Goal: Information Seeking & Learning: Find specific fact

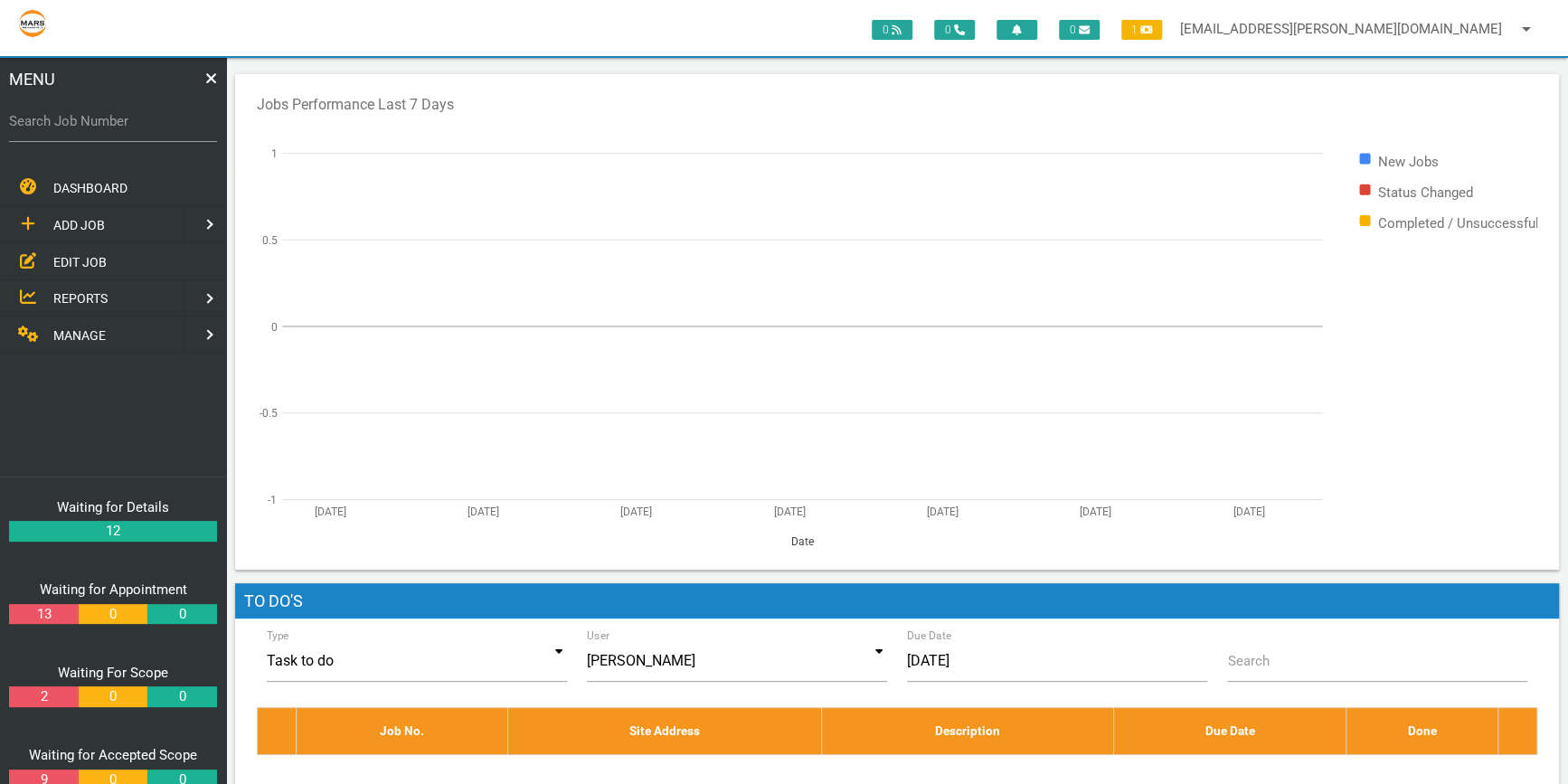
click at [23, 118] on label "Search Job Number" at bounding box center [113, 121] width 208 height 21
click at [23, 118] on input "Search Job Number" at bounding box center [113, 121] width 208 height 41
type input "1774"
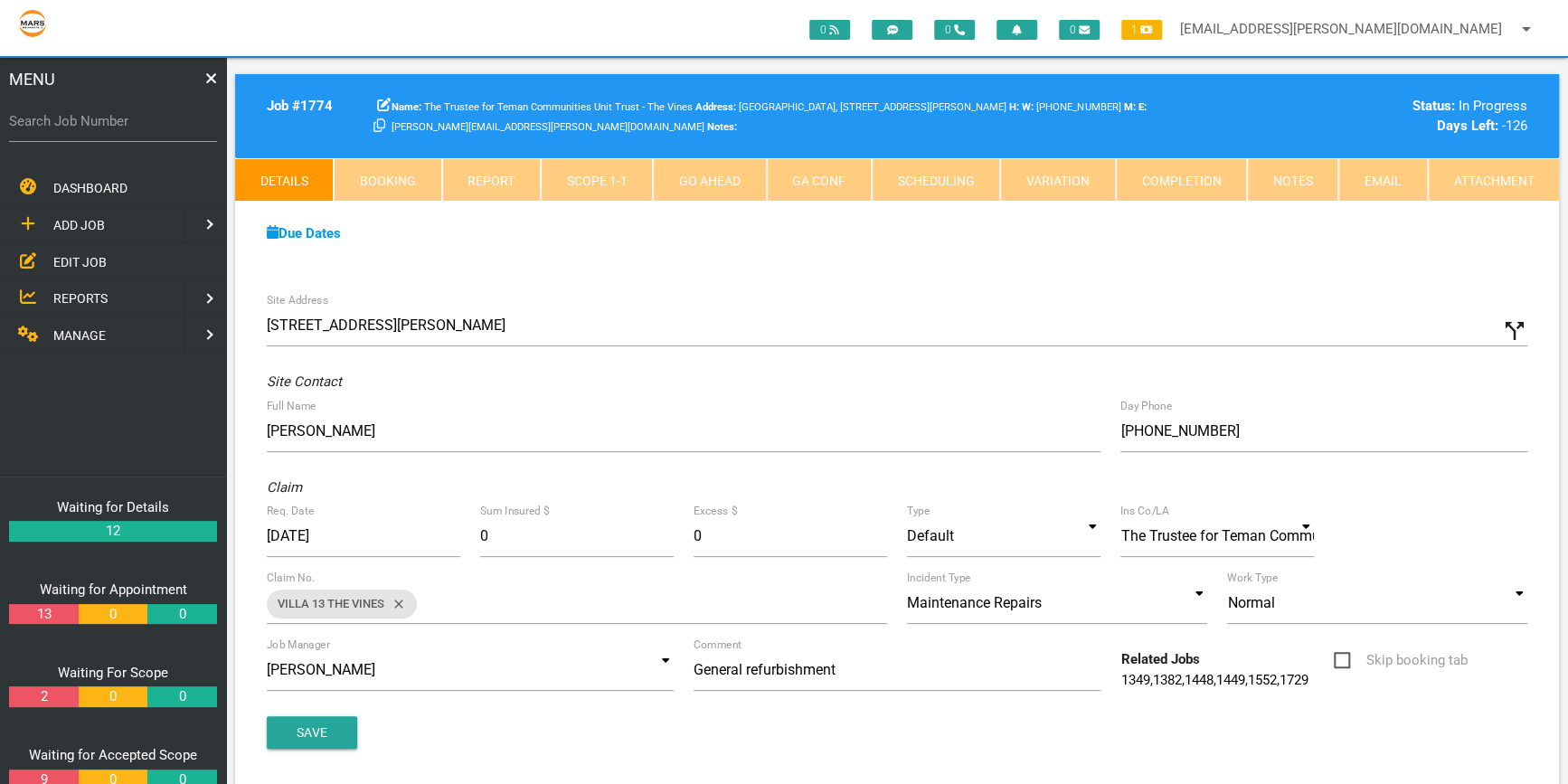
click at [1182, 171] on link "Completion" at bounding box center [1182, 180] width 132 height 43
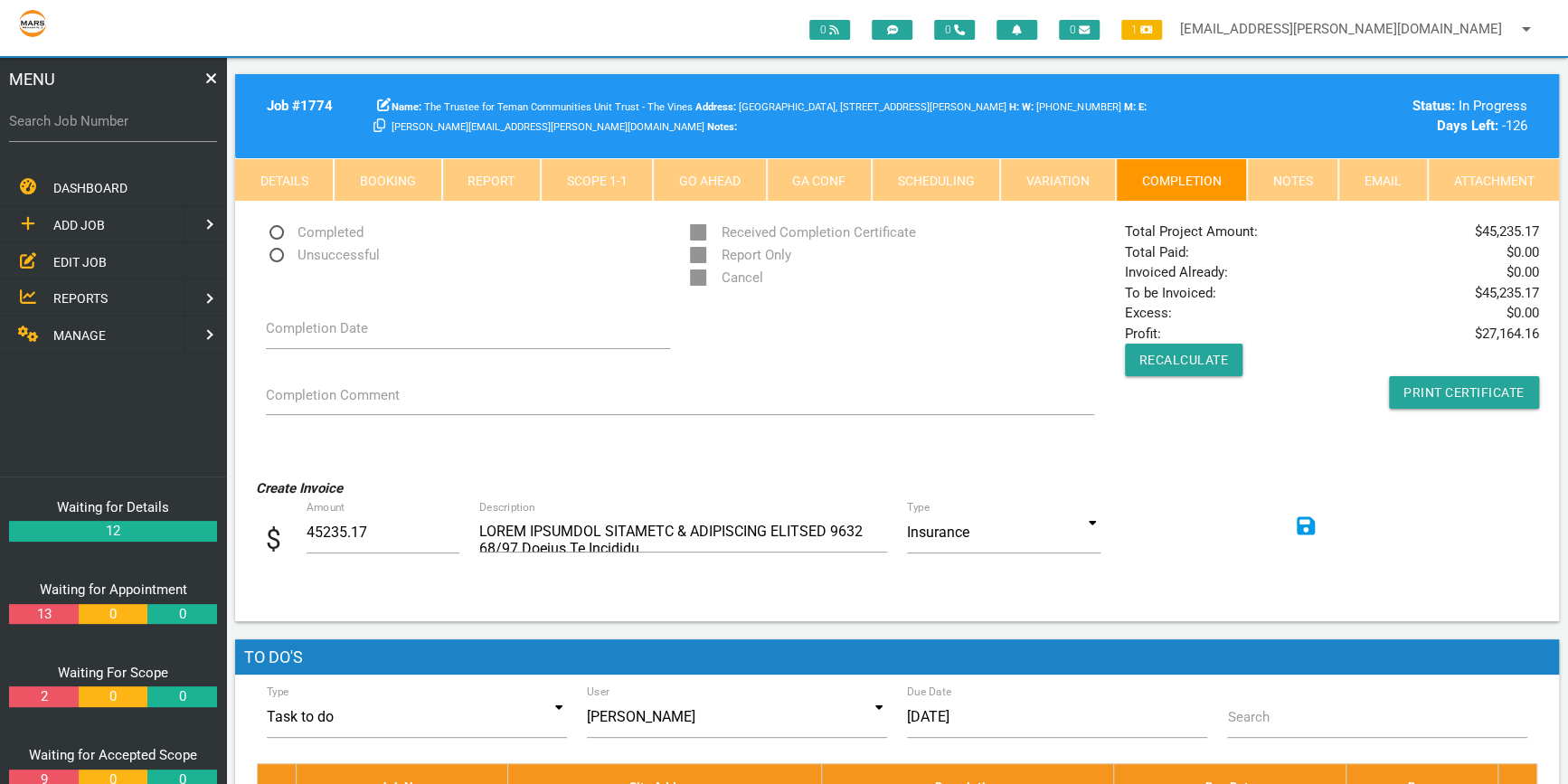
click at [597, 161] on link "Scope 1 - 1" at bounding box center [597, 180] width 112 height 43
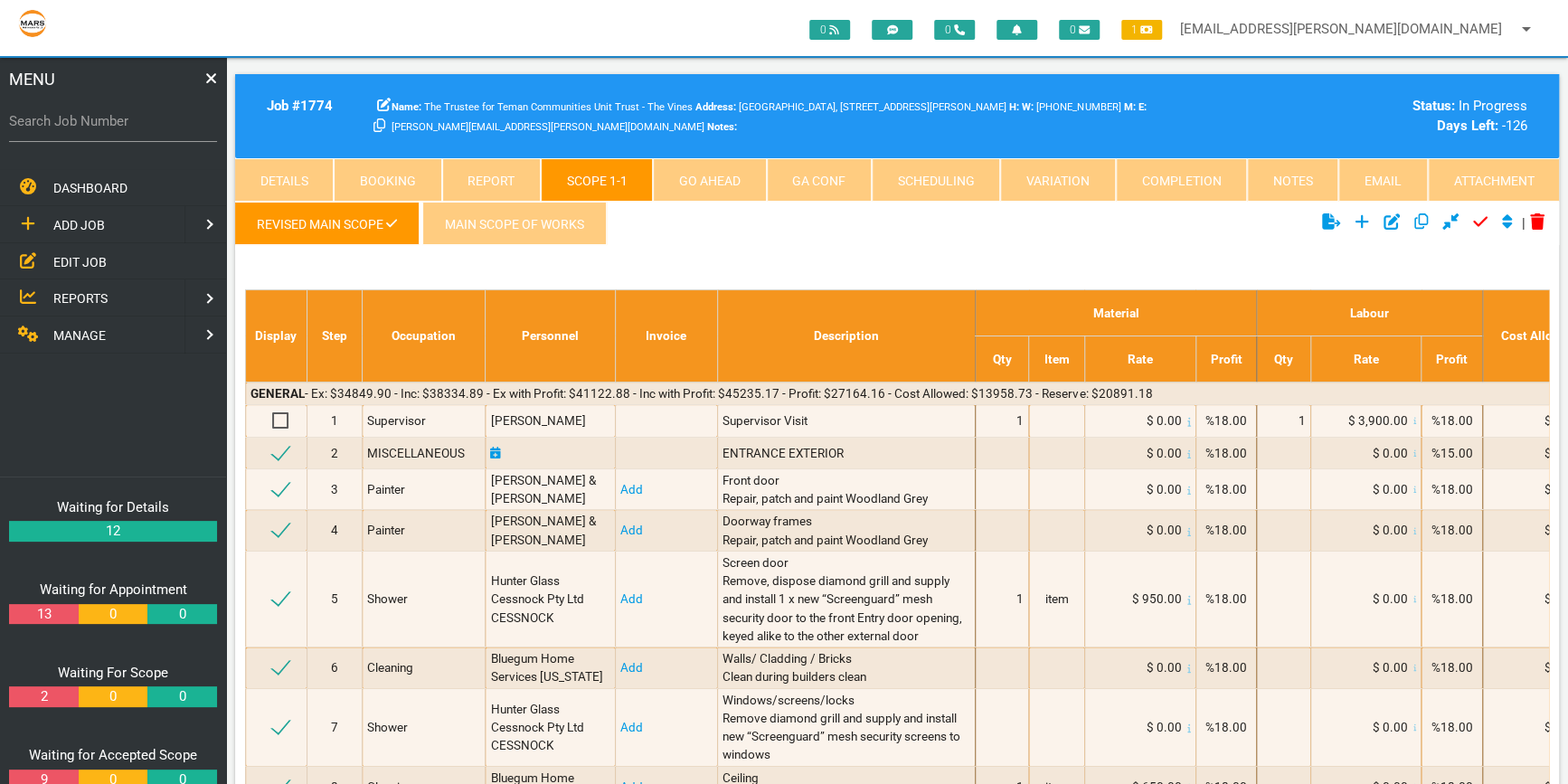
click at [532, 224] on link "MAIN SCOPE OF WORKS" at bounding box center [514, 224] width 184 height 43
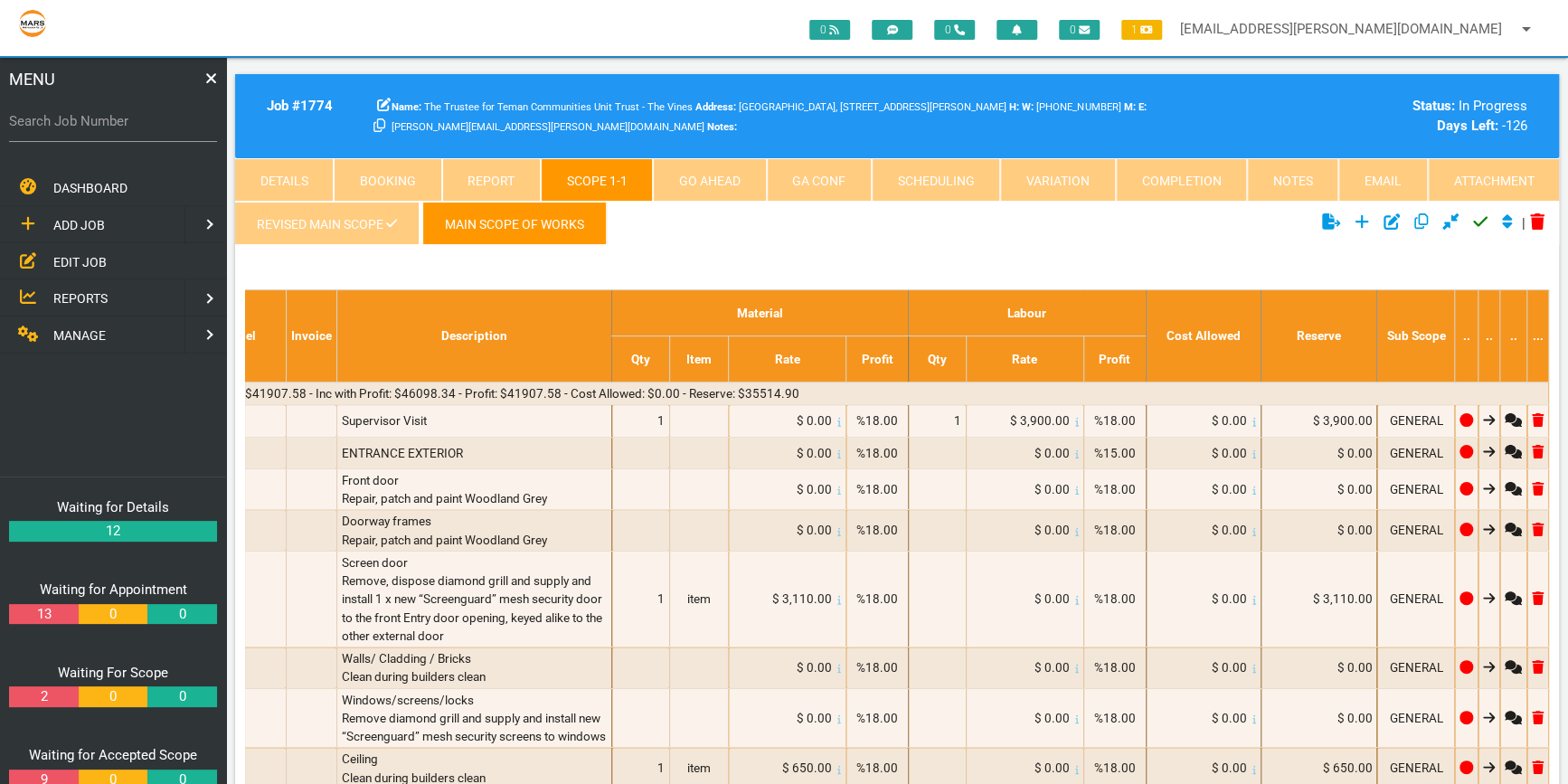
click at [341, 221] on link "Revised Main scope" at bounding box center [326, 224] width 183 height 43
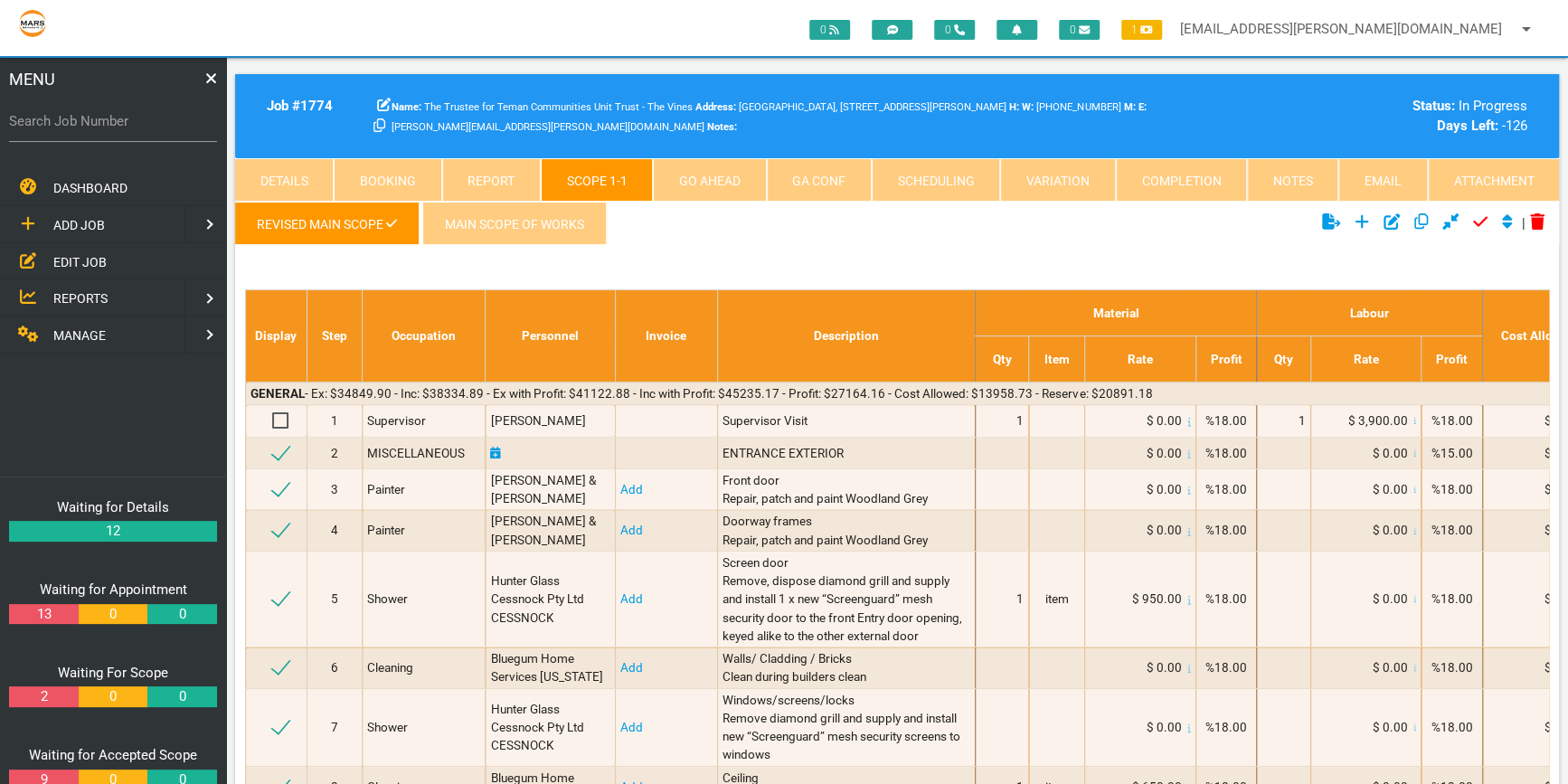
click at [1472, 162] on link "Attachment" at bounding box center [1494, 180] width 132 height 43
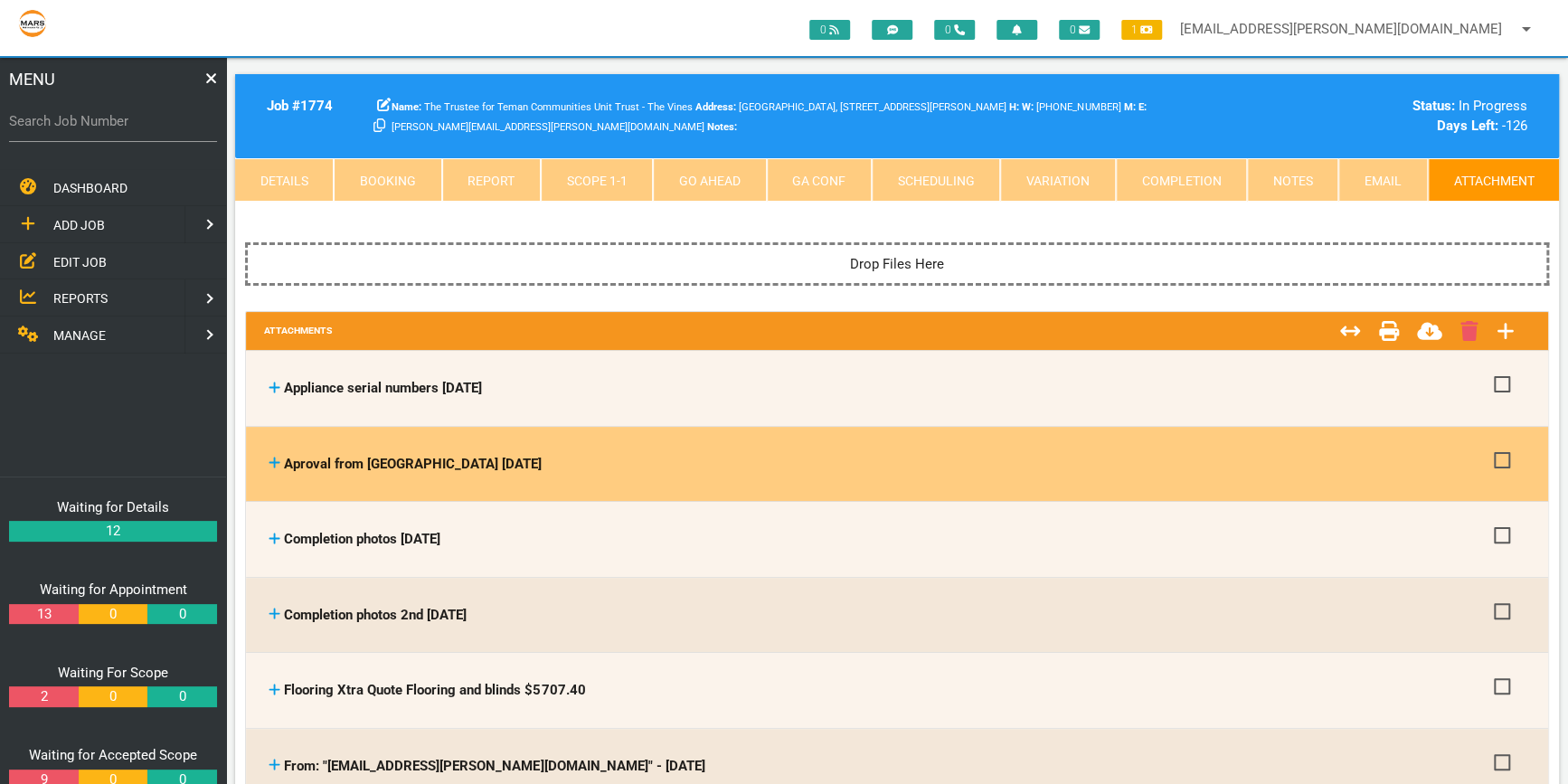
click at [274, 461] on icon at bounding box center [275, 463] width 11 height 11
click at [273, 456] on link at bounding box center [274, 463] width 12 height 16
click at [274, 456] on icon at bounding box center [274, 463] width 12 height 13
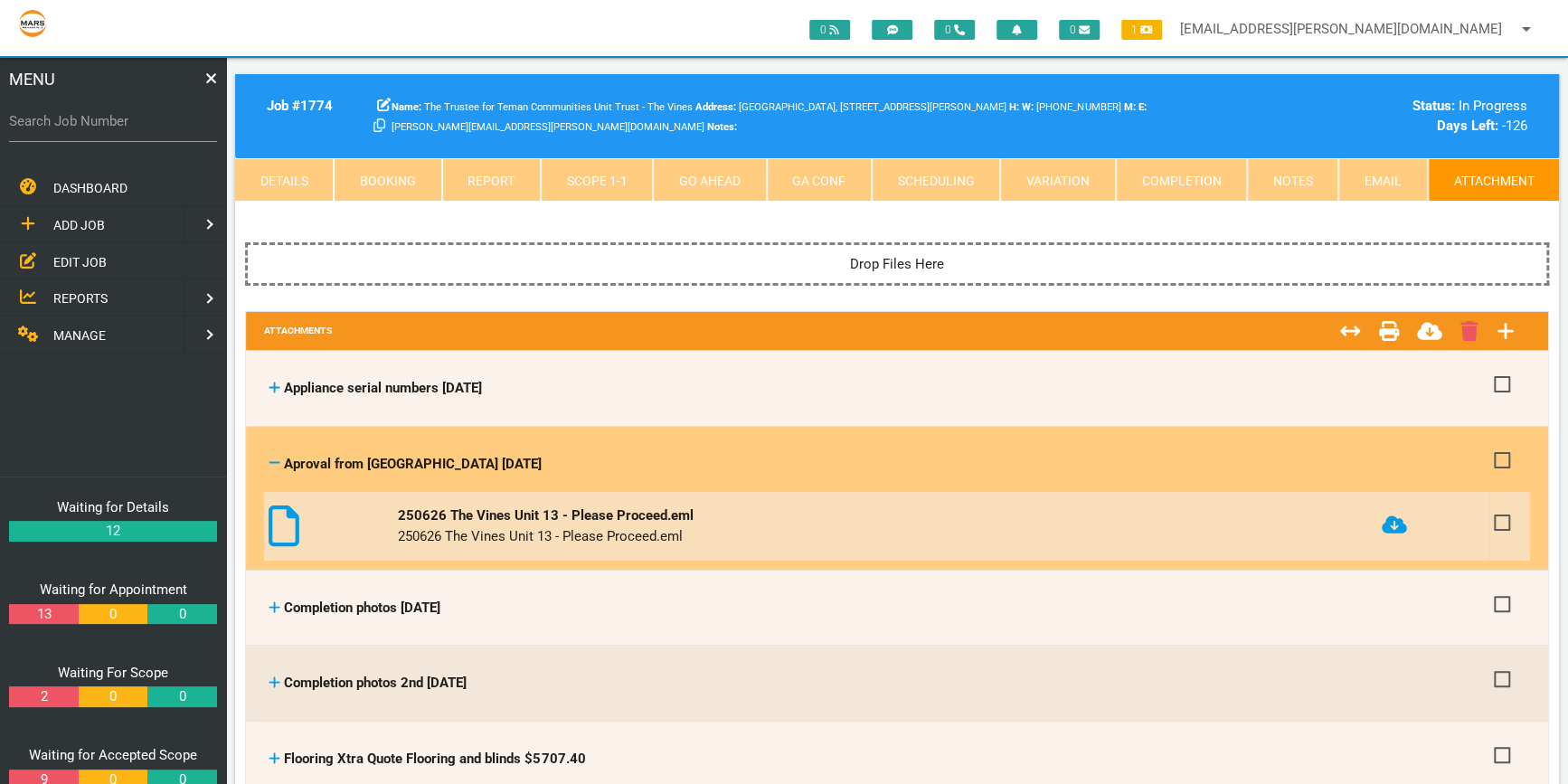
click at [279, 512] on icon at bounding box center [284, 525] width 31 height 40
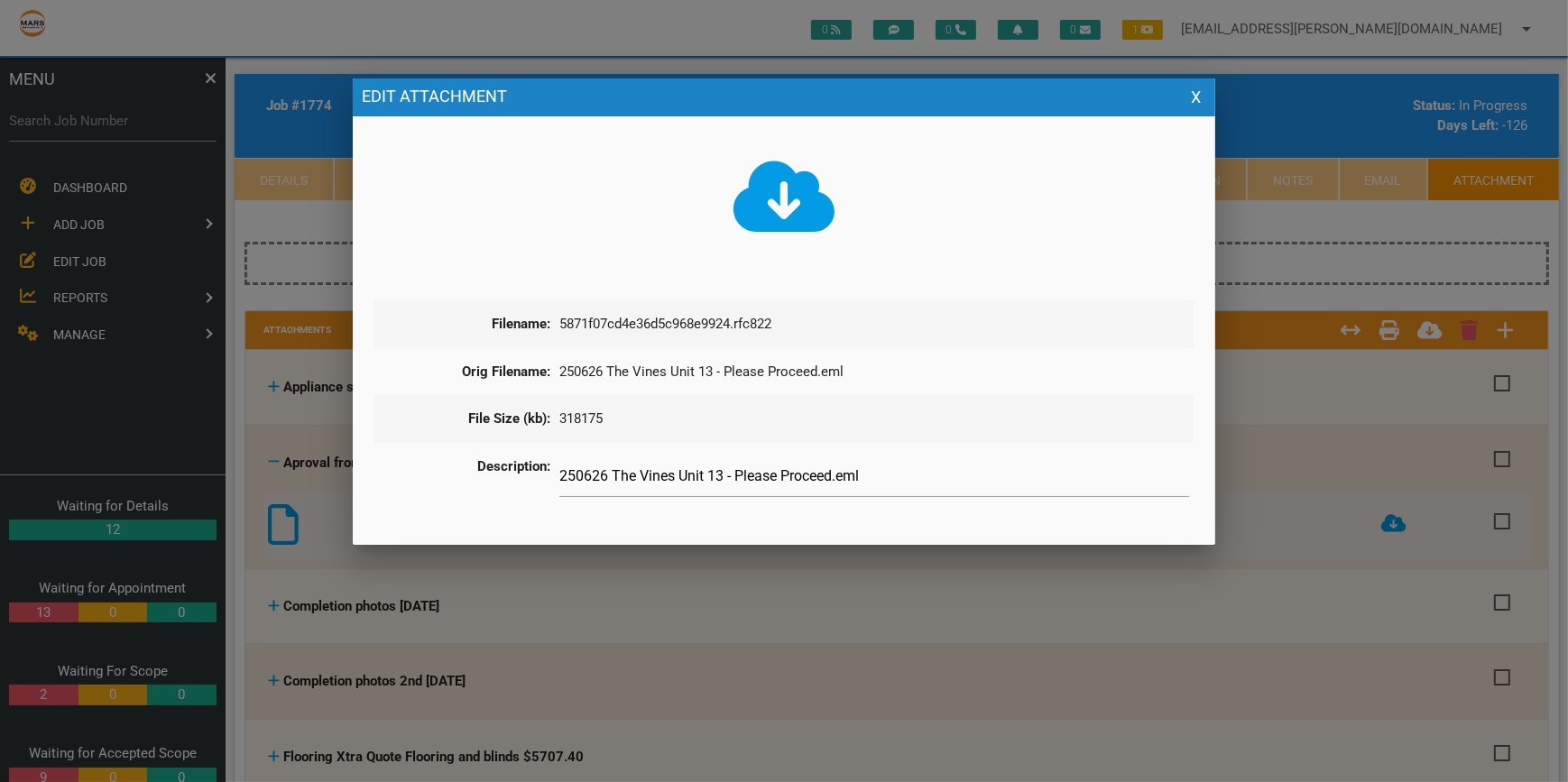
click at [776, 201] on icon at bounding box center [784, 196] width 102 height 71
click at [1394, 498] on div at bounding box center [784, 293] width 1568 height 978
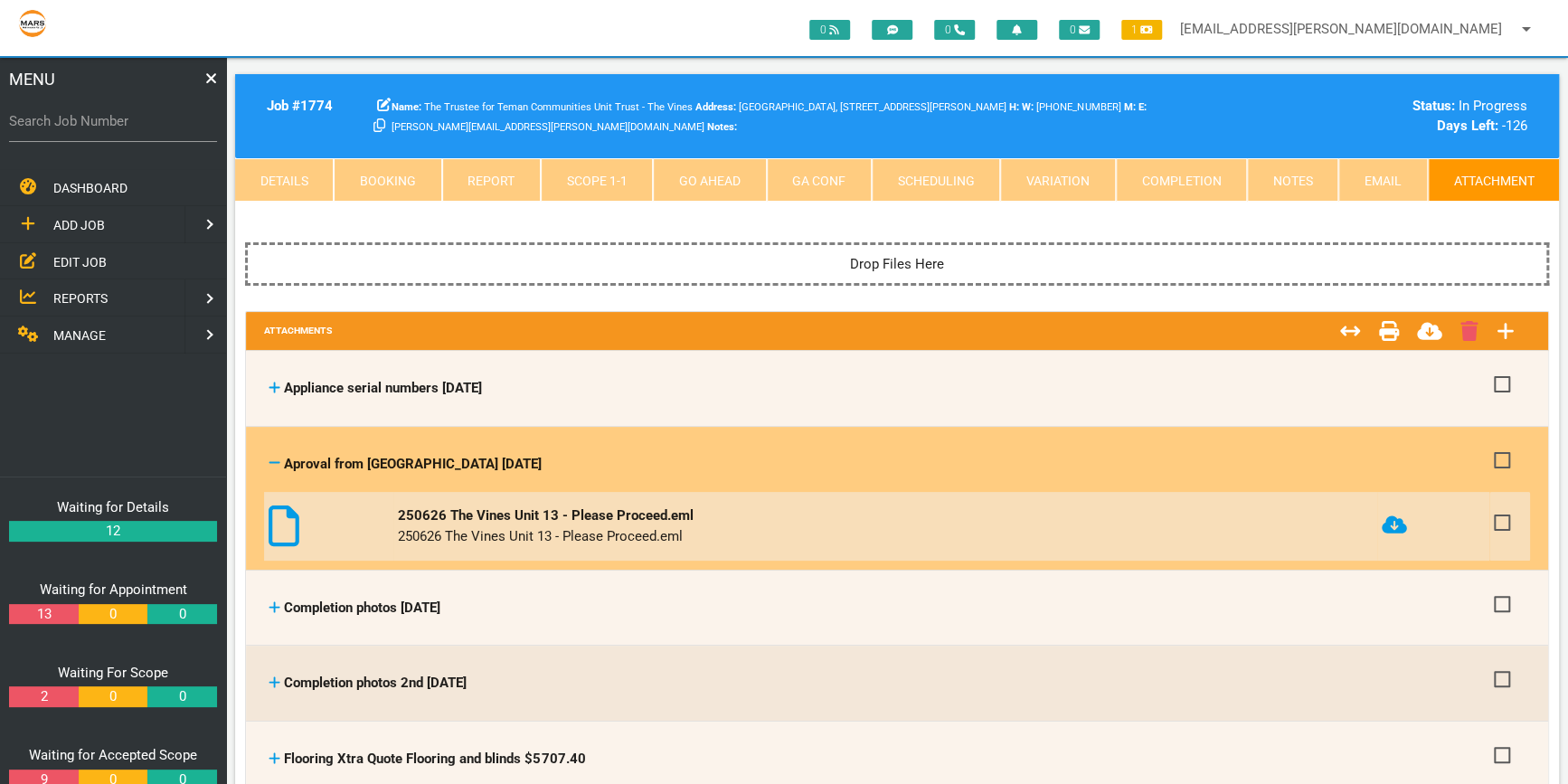
click at [286, 519] on icon at bounding box center [284, 525] width 31 height 40
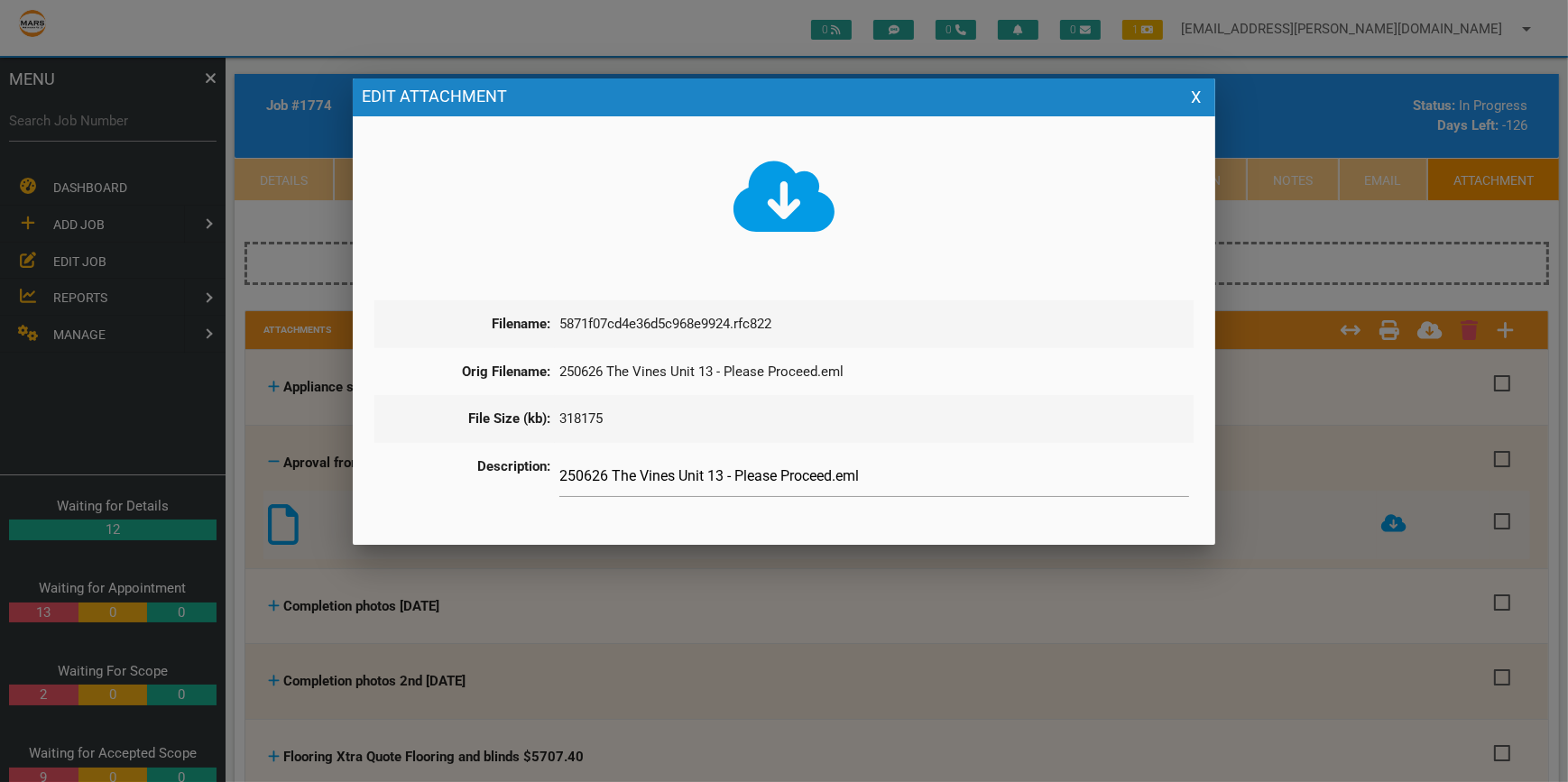
click at [782, 191] on icon at bounding box center [784, 197] width 102 height 82
click at [1193, 90] on button "X" at bounding box center [1196, 98] width 21 height 21
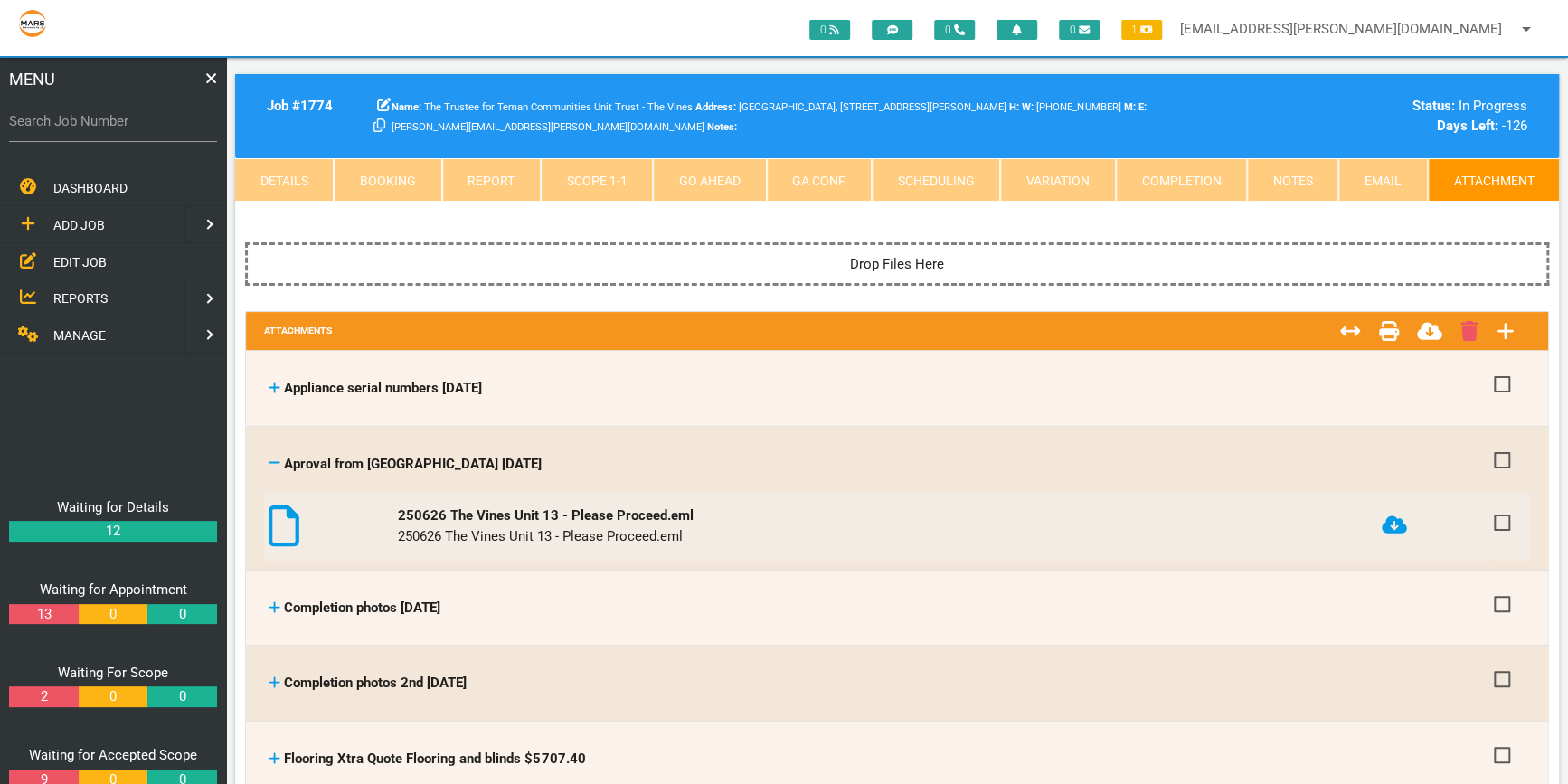
click at [1184, 174] on link "Completion" at bounding box center [1182, 180] width 132 height 43
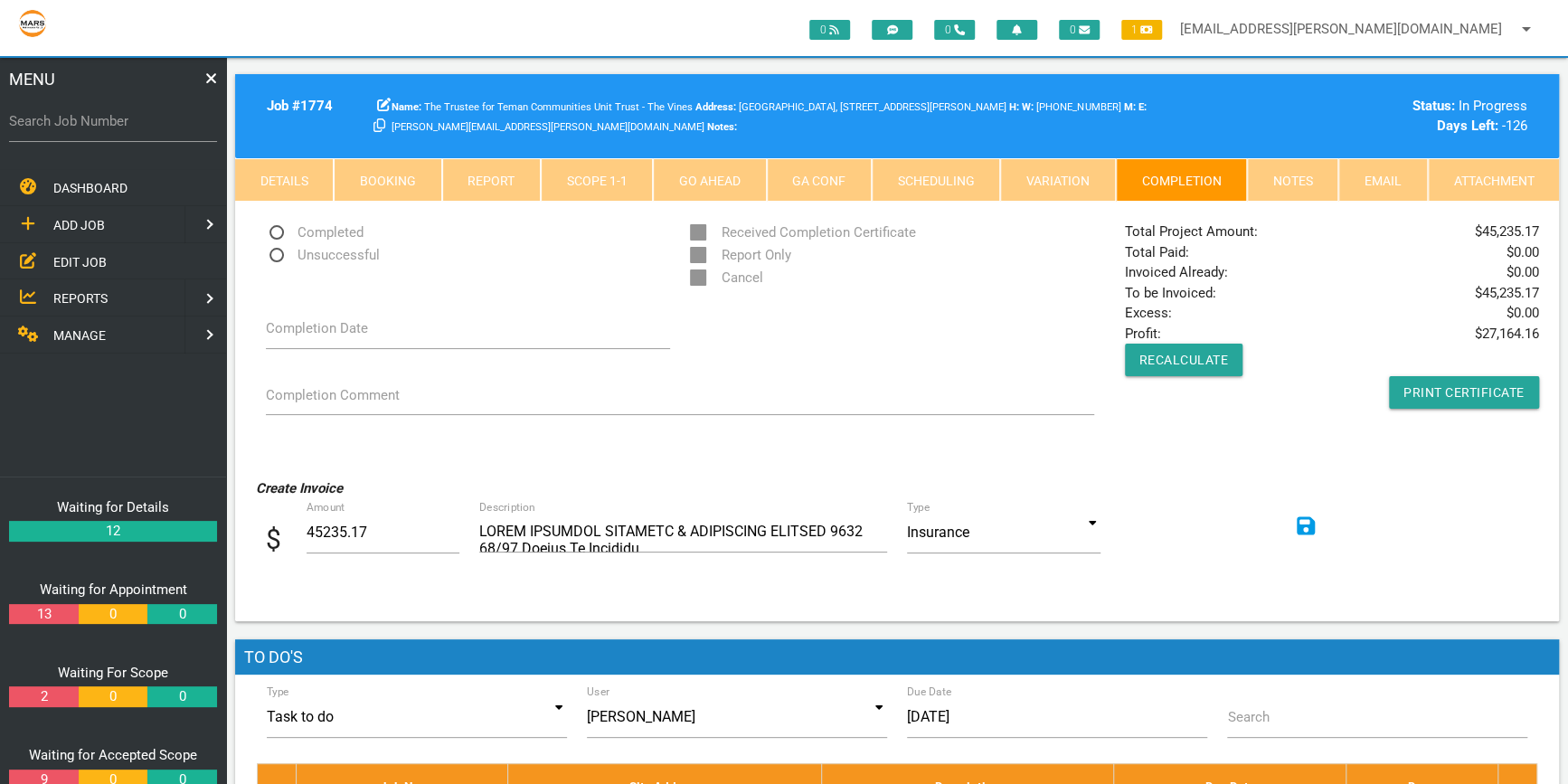
click at [591, 175] on link "Scope 1 - 1" at bounding box center [597, 180] width 112 height 43
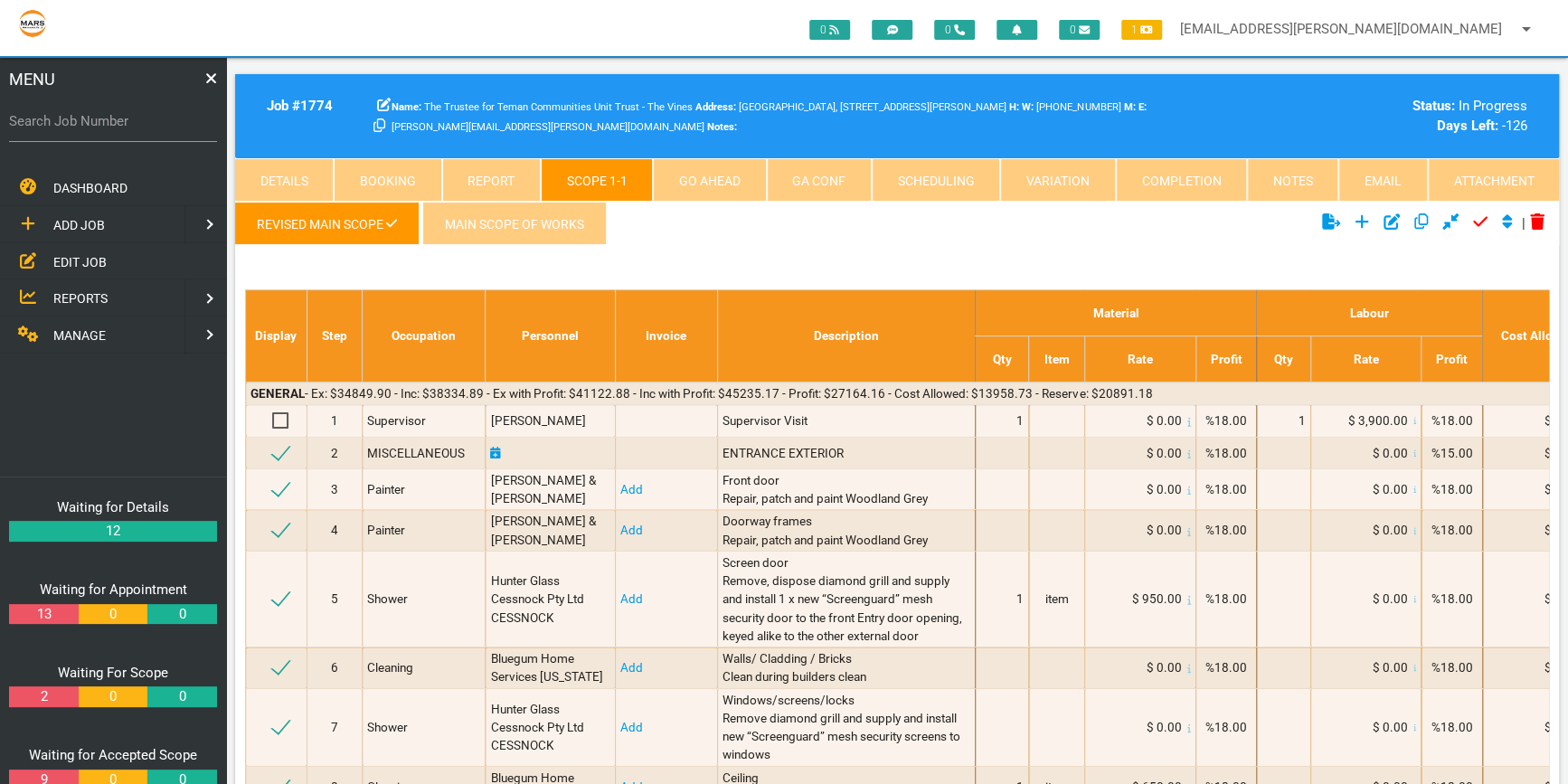
click at [1206, 178] on link "Completion" at bounding box center [1182, 180] width 132 height 43
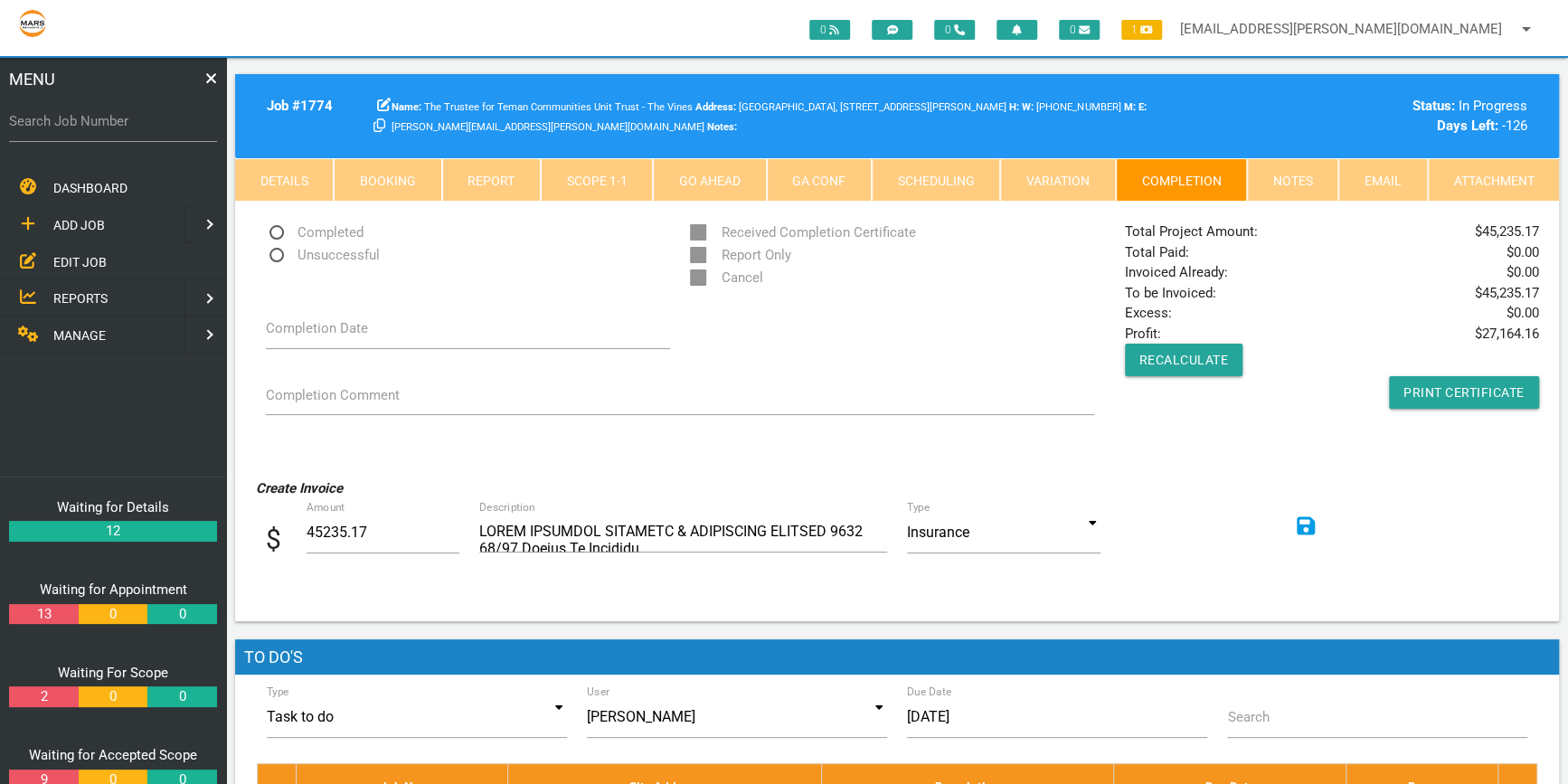
click at [613, 172] on link "Scope 1 - 1" at bounding box center [597, 180] width 112 height 43
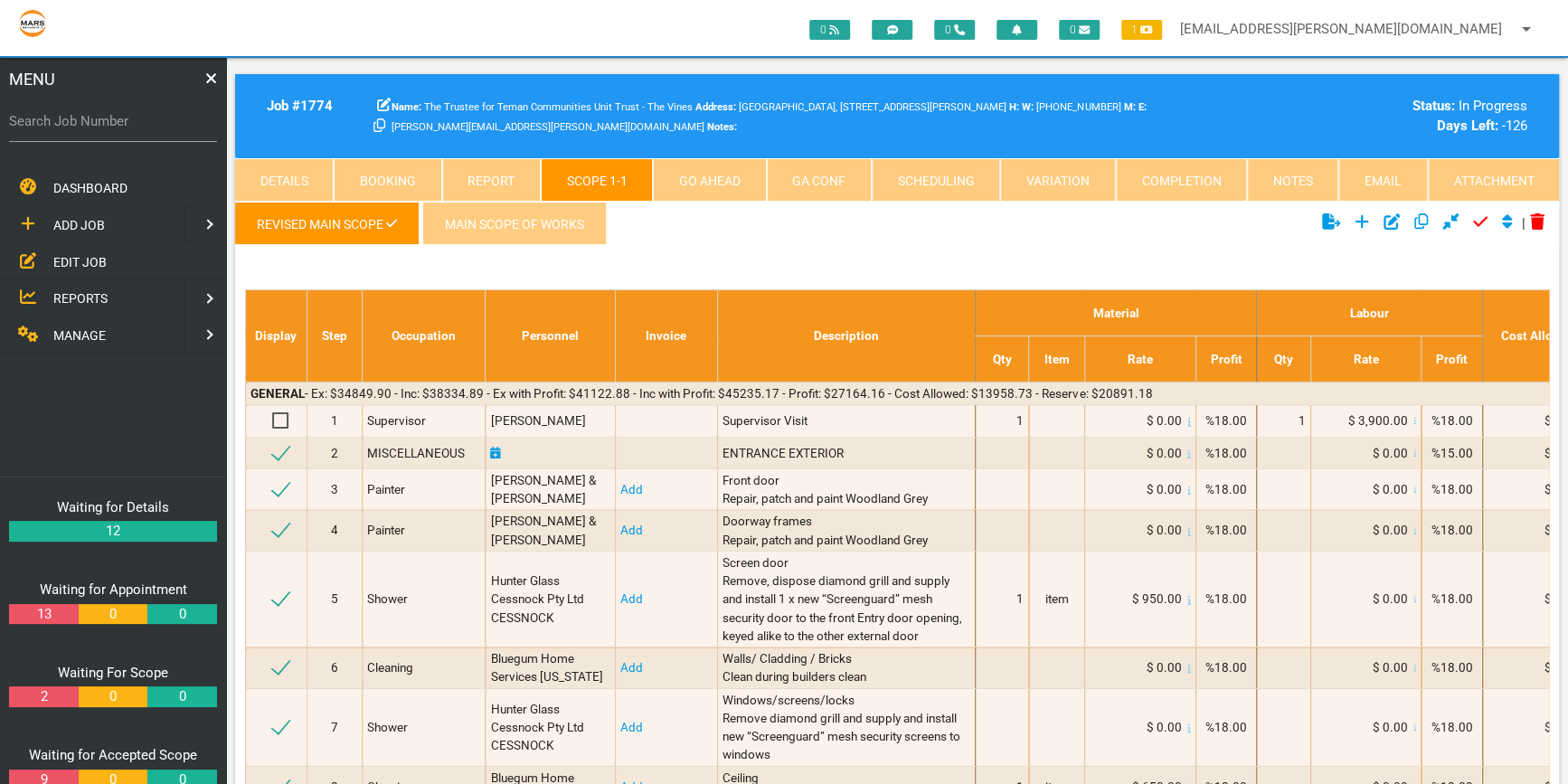
click at [206, 82] on icon at bounding box center [210, 79] width 10 height 10
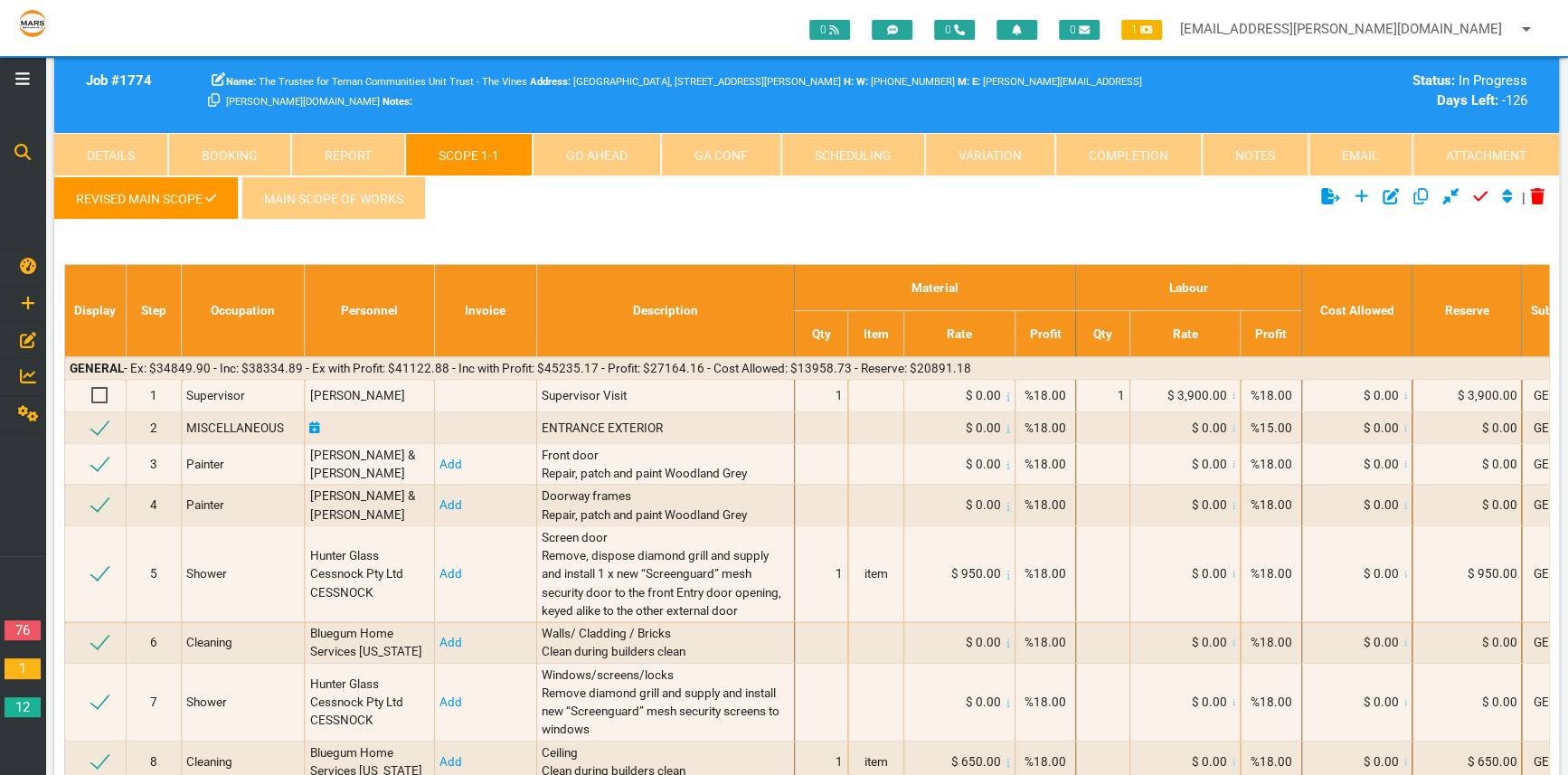
scroll to position [0, 4]
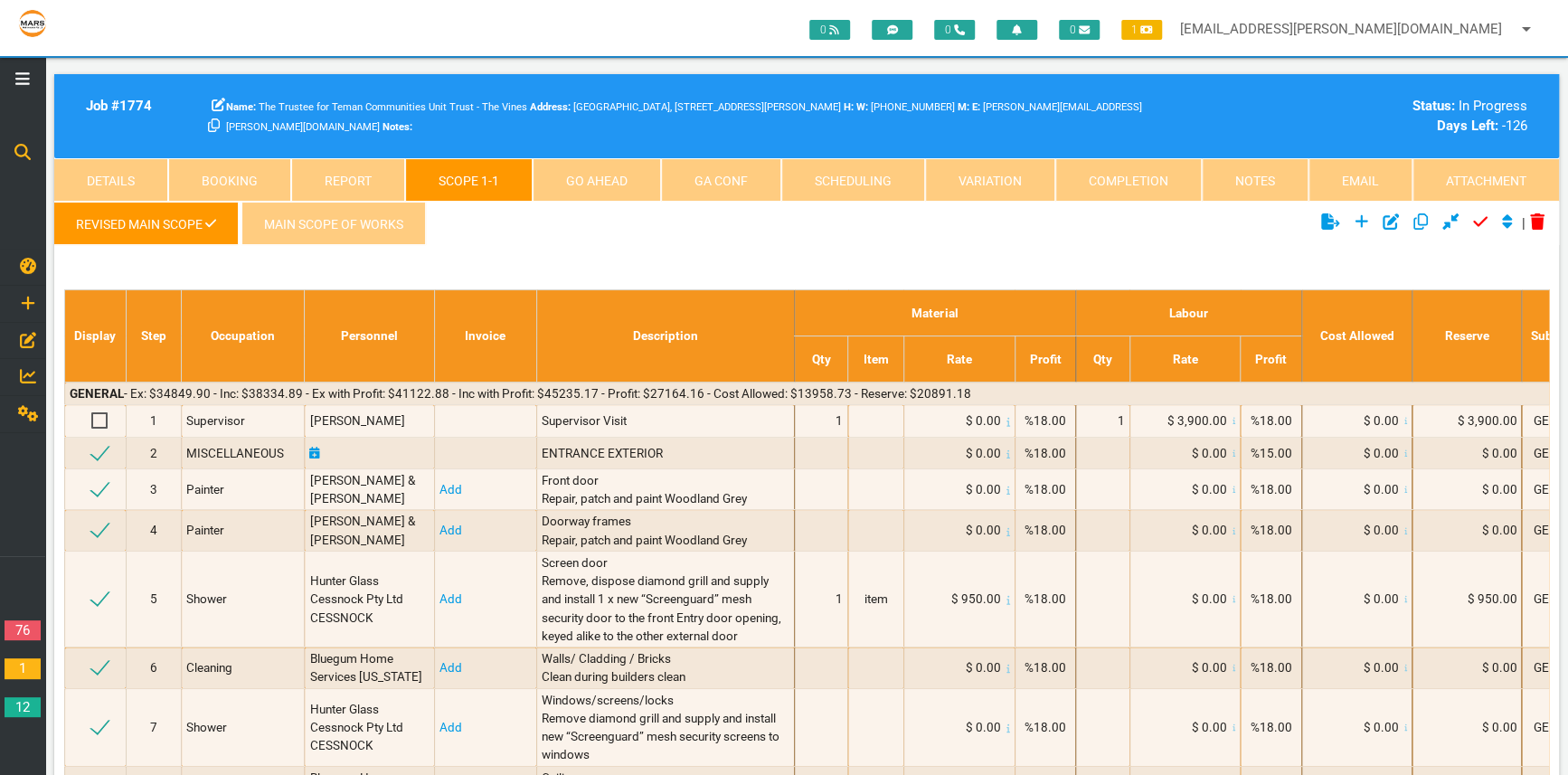
click at [1141, 170] on link "Completion" at bounding box center [1128, 179] width 147 height 43
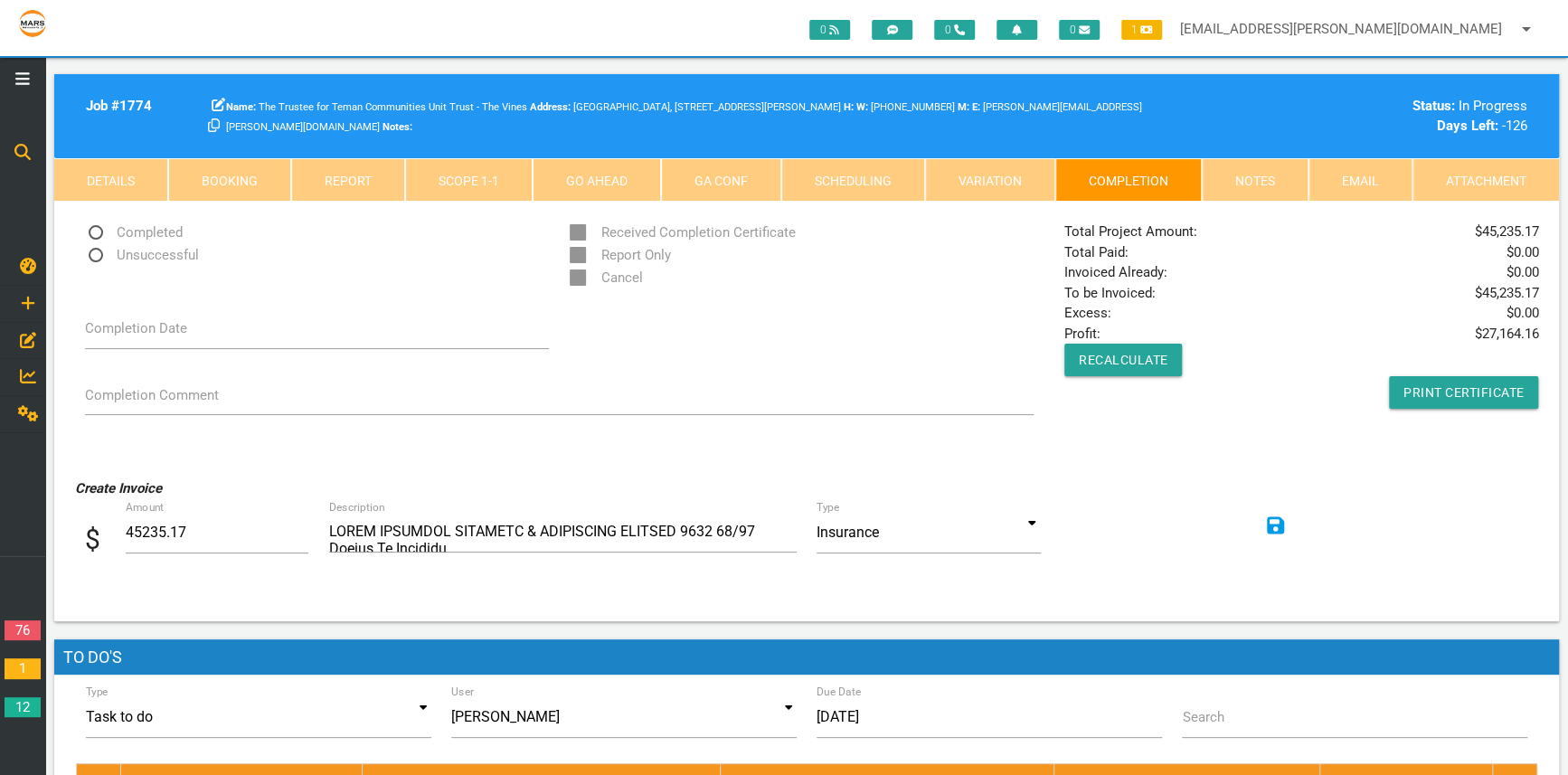
click at [451, 176] on link "Scope 1 - 1" at bounding box center [469, 179] width 128 height 43
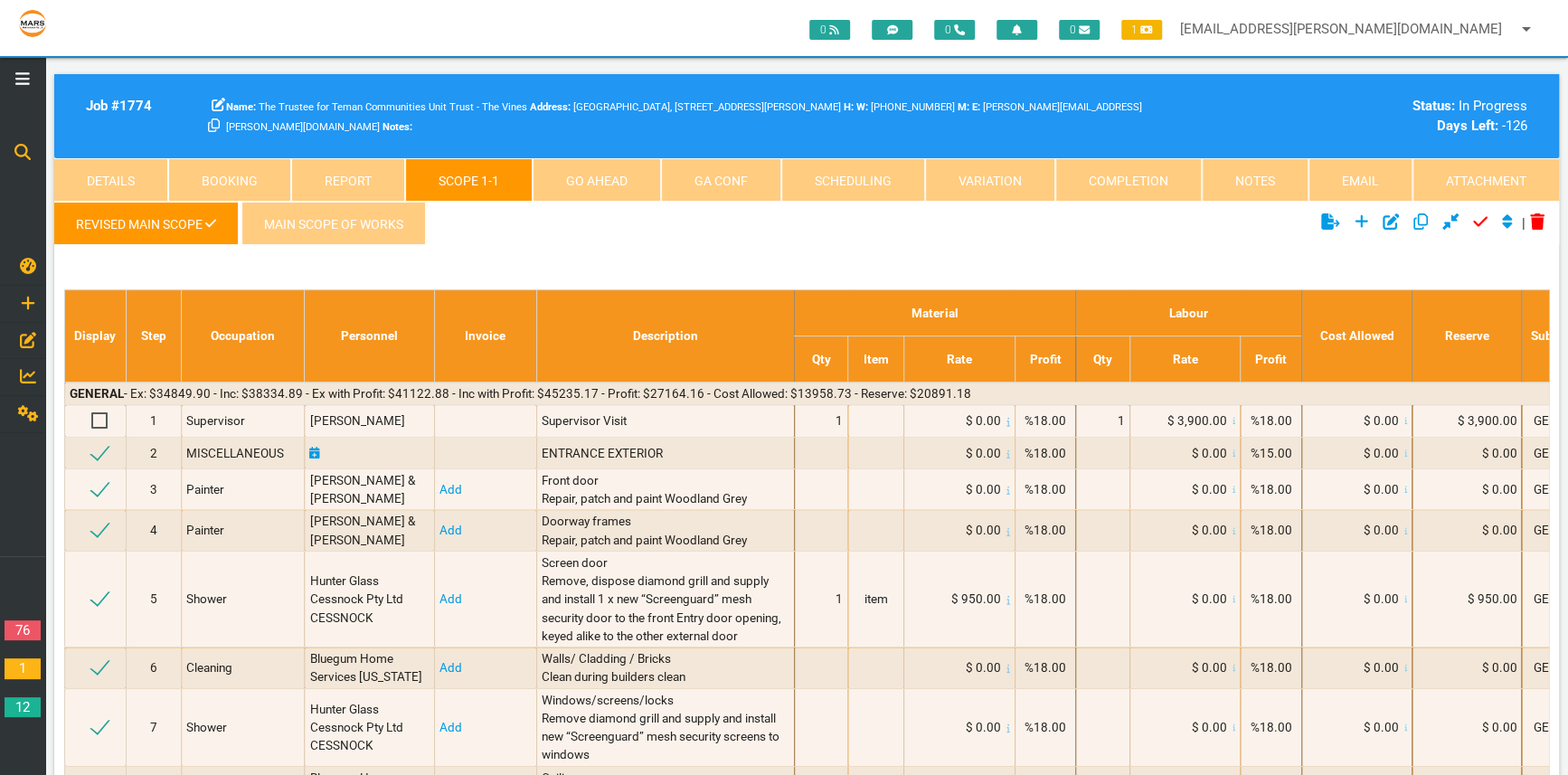
click at [1257, 172] on link "Notes" at bounding box center [1255, 179] width 107 height 43
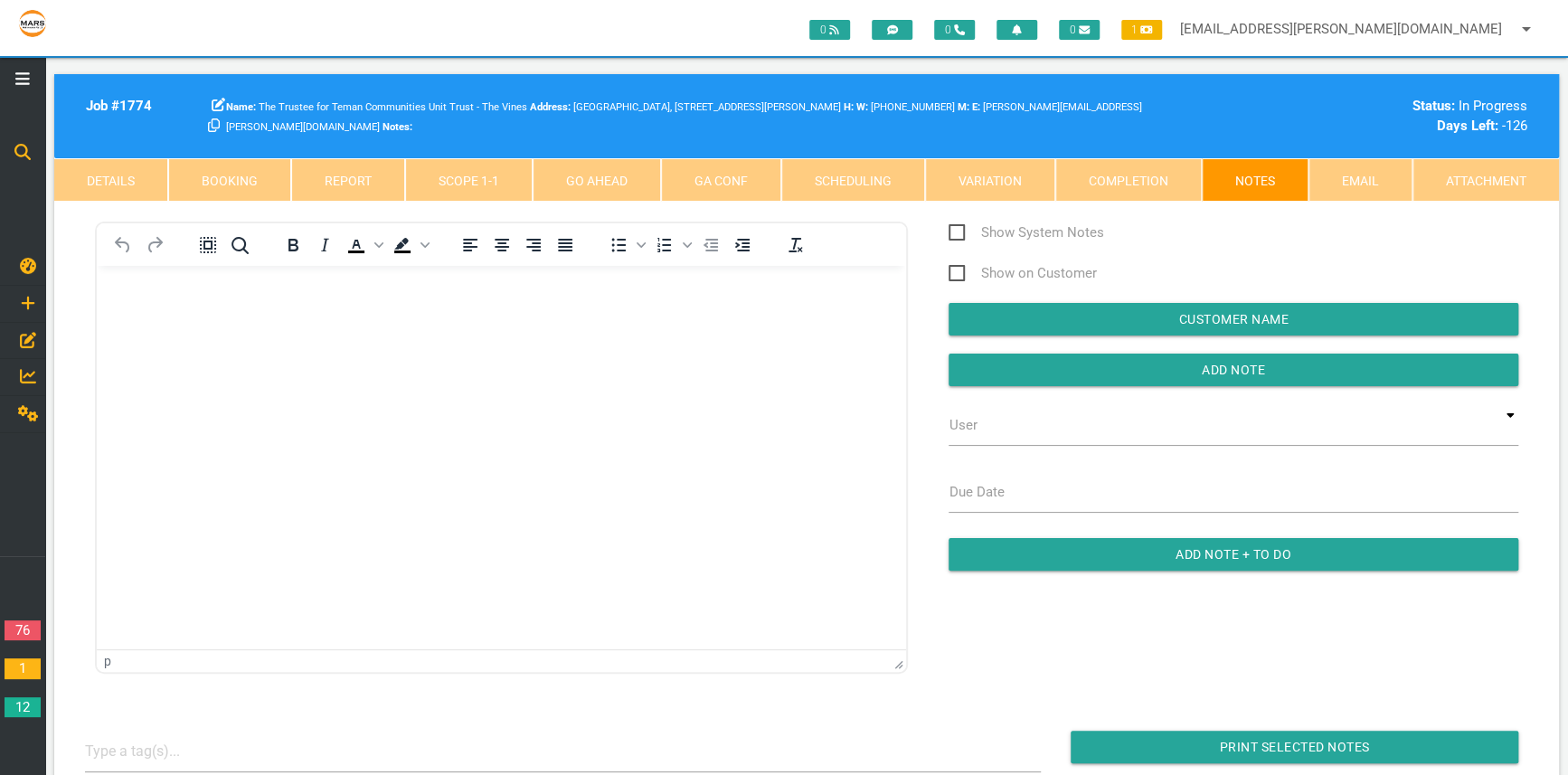
click at [1358, 168] on link "Email" at bounding box center [1360, 179] width 104 height 43
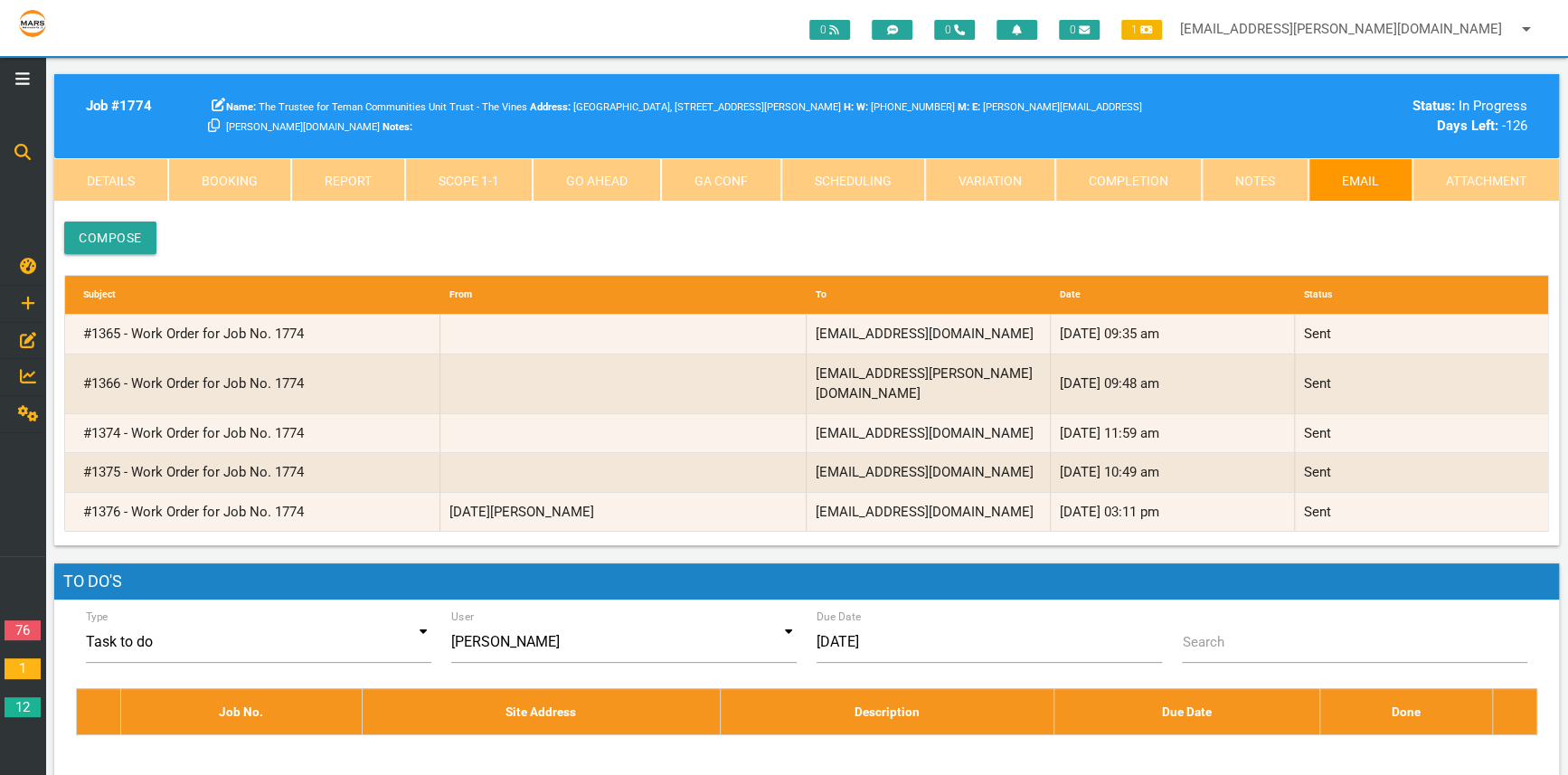
click at [1458, 167] on link "Attachment" at bounding box center [1485, 179] width 147 height 43
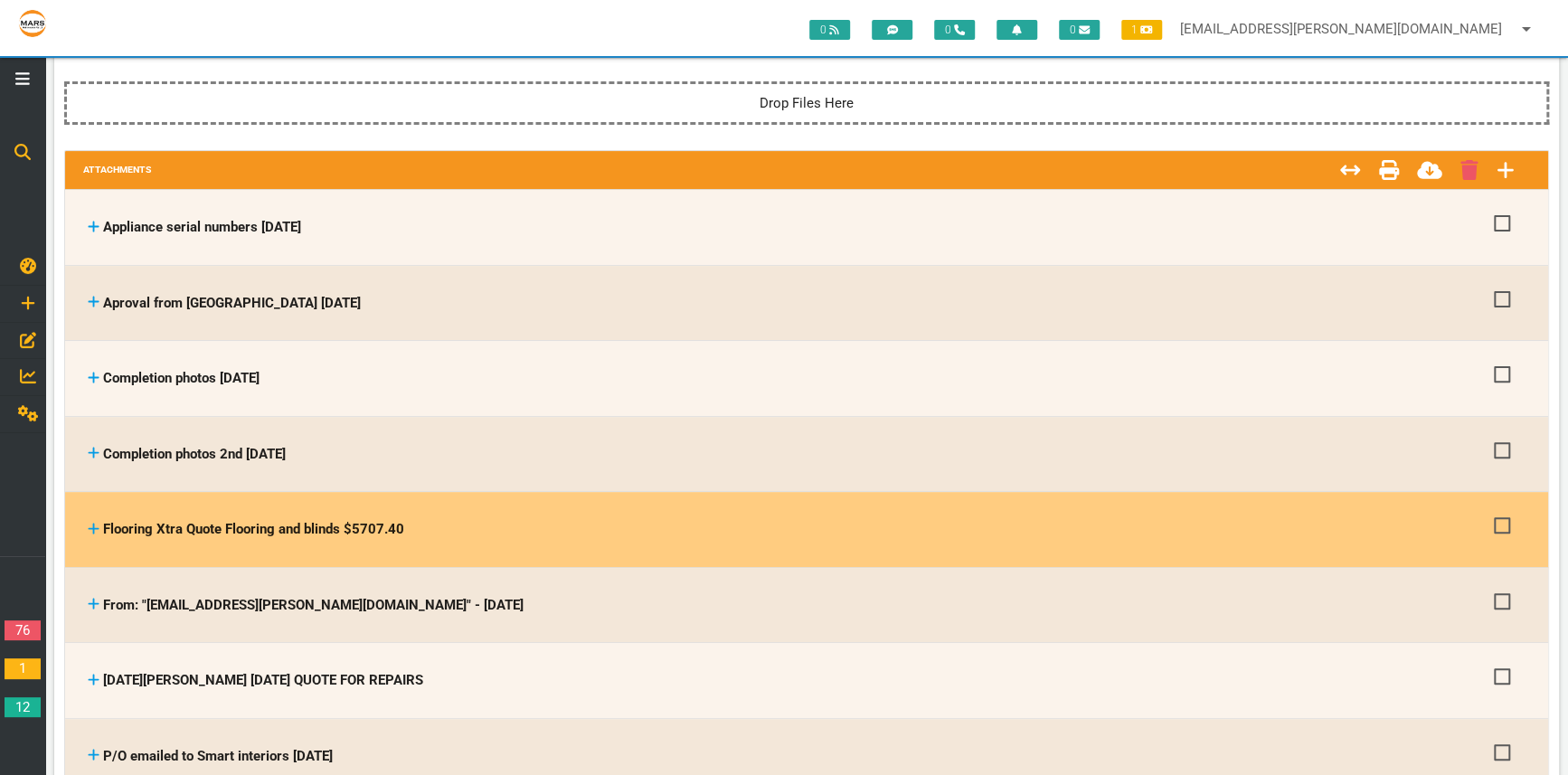
scroll to position [163, 4]
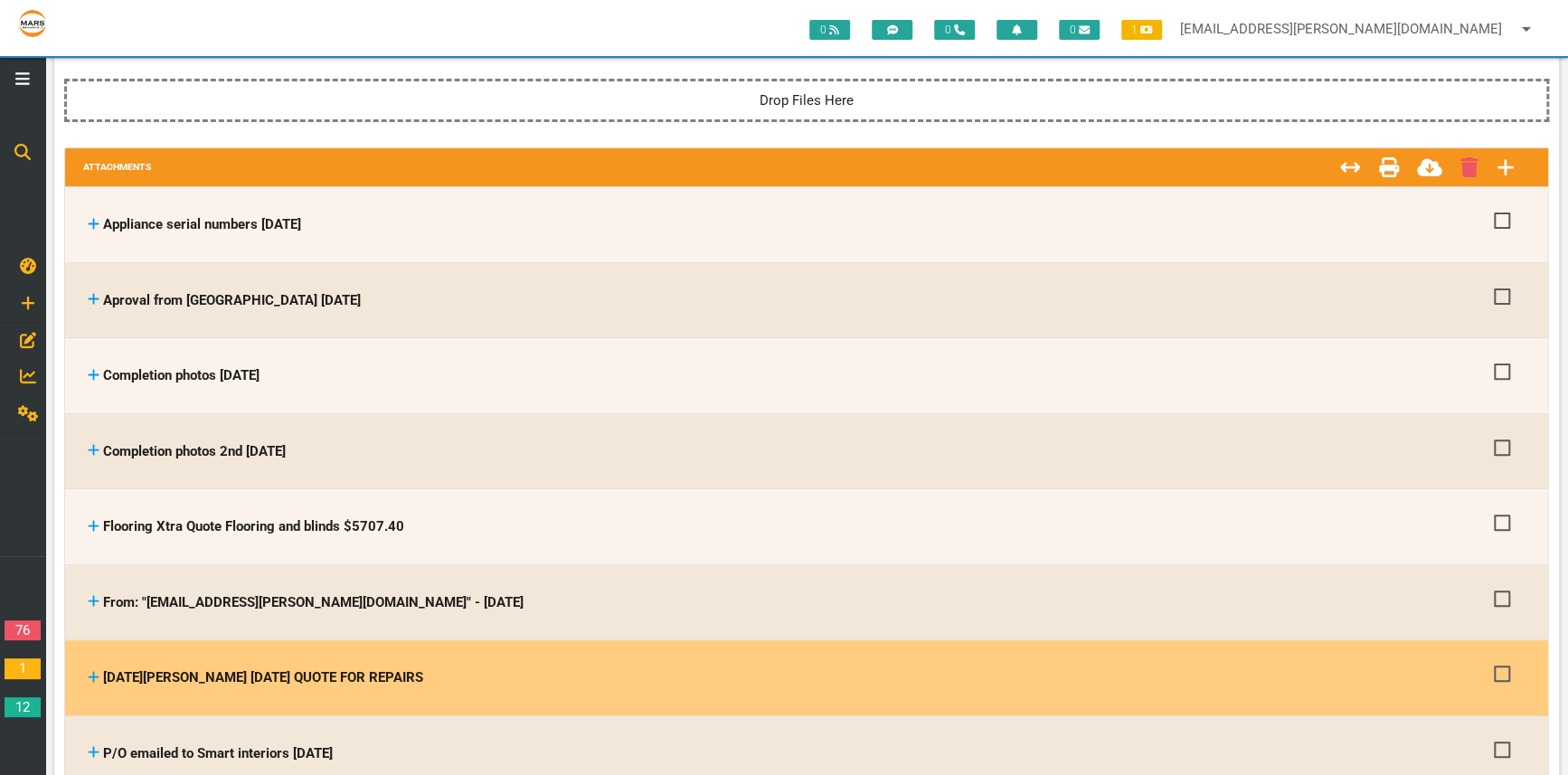
click at [87, 670] on icon at bounding box center [93, 676] width 12 height 13
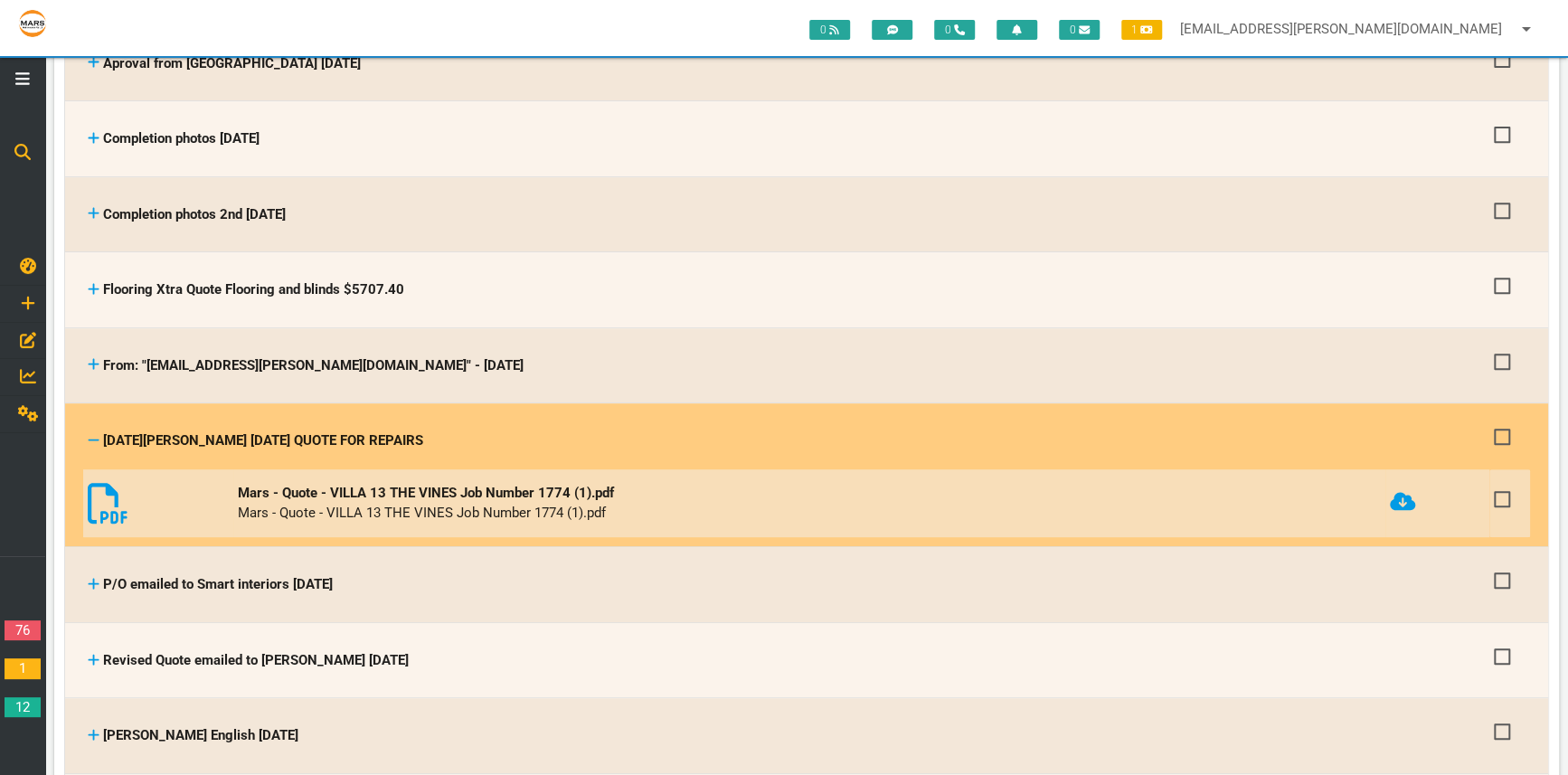
scroll to position [575, 4]
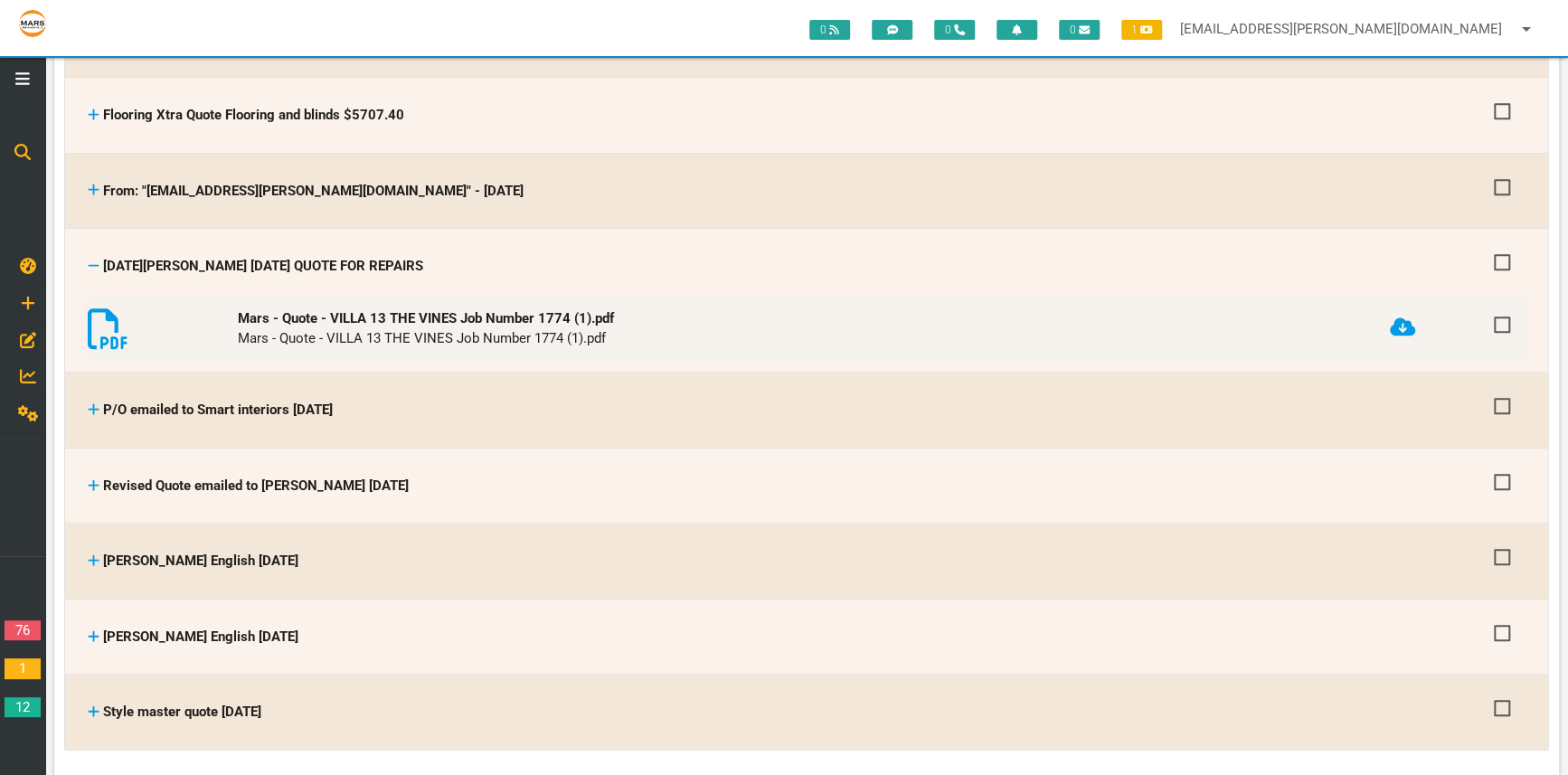
click at [101, 323] on icon at bounding box center [107, 328] width 40 height 40
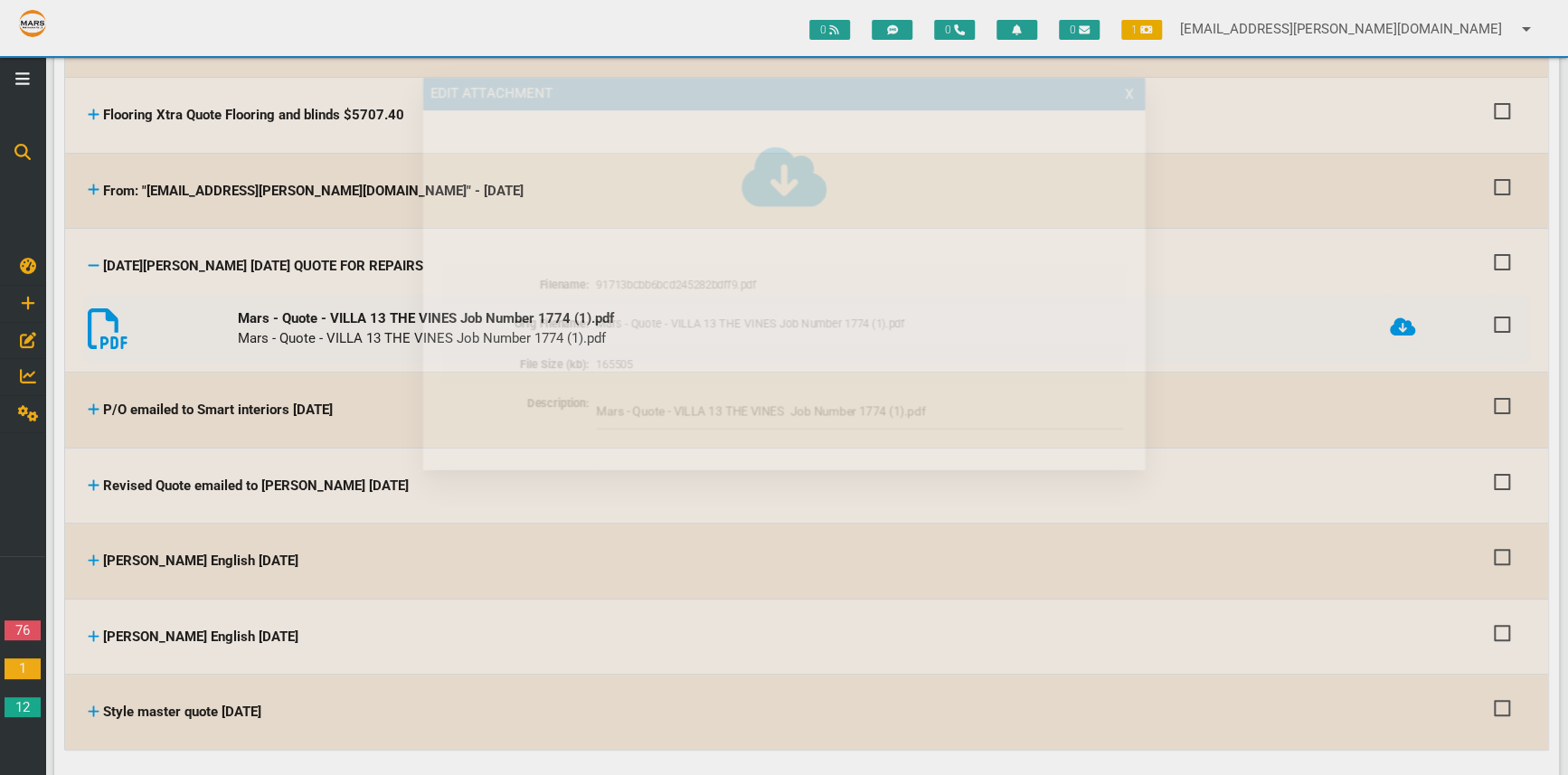
scroll to position [0, 0]
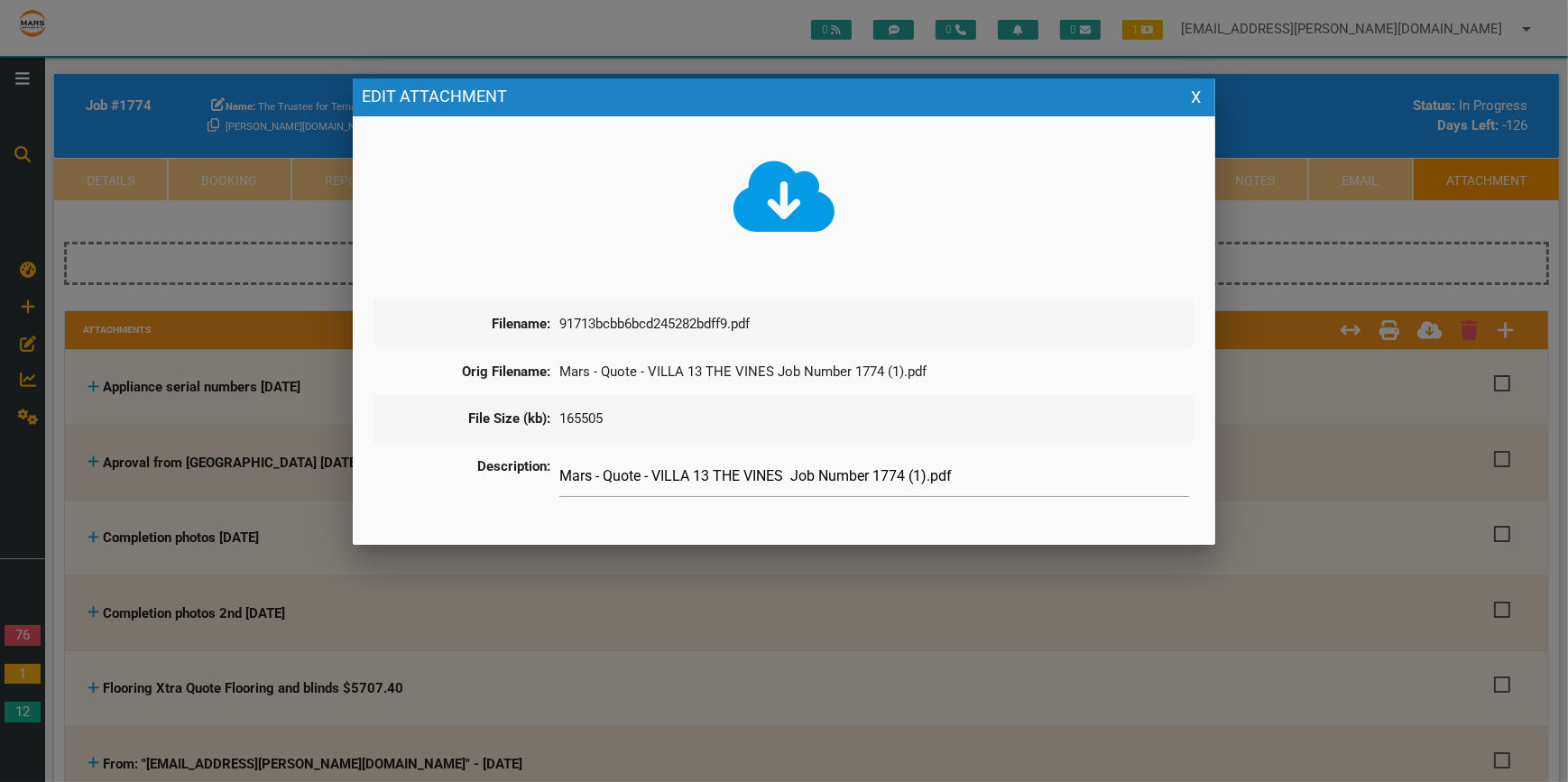
click at [783, 191] on icon at bounding box center [784, 197] width 102 height 82
click at [1327, 105] on div at bounding box center [784, 293] width 1568 height 978
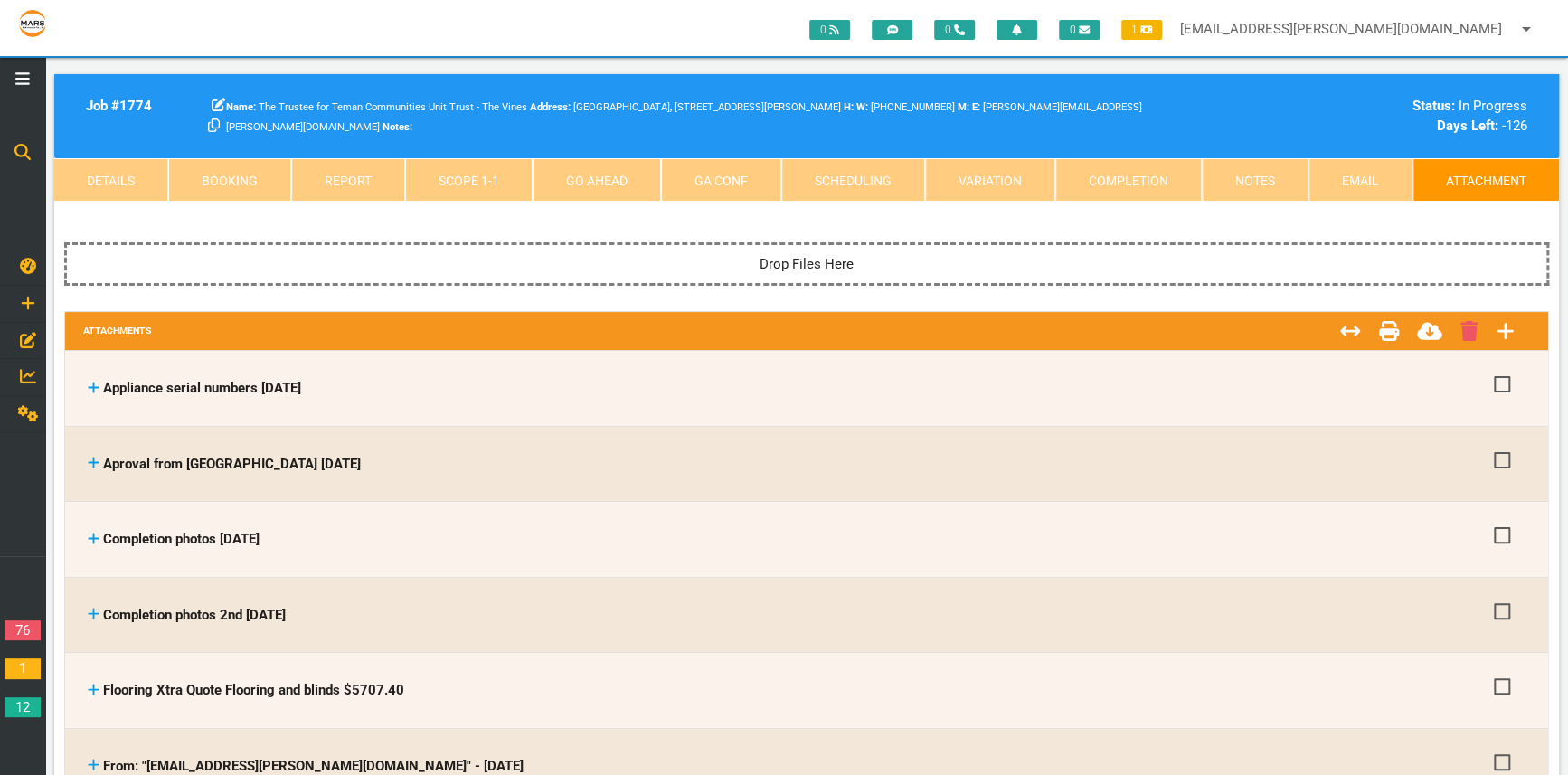
click at [1139, 167] on link "Completion" at bounding box center [1128, 179] width 147 height 43
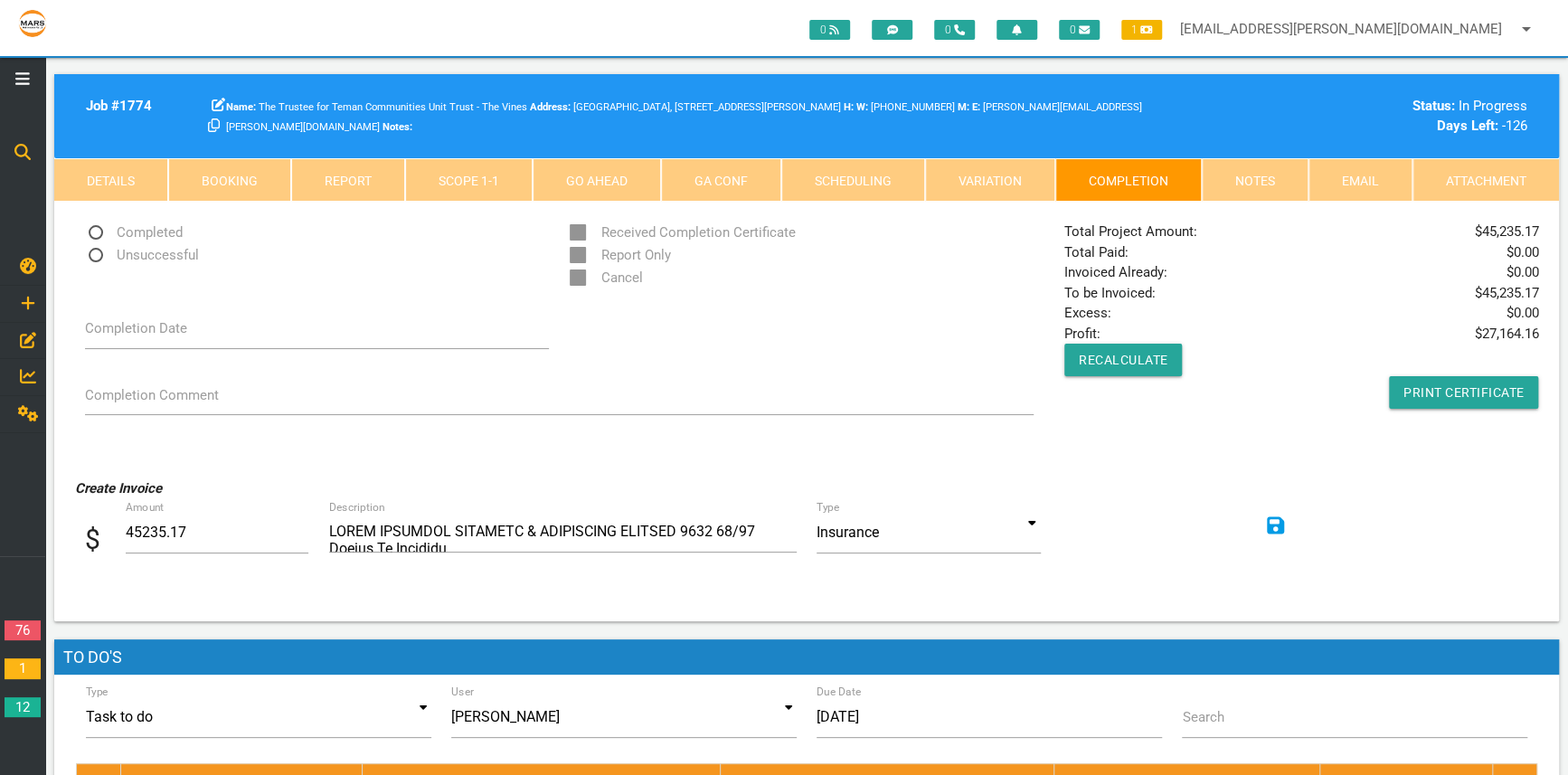
click at [1488, 180] on link "Attachment" at bounding box center [1485, 179] width 147 height 43
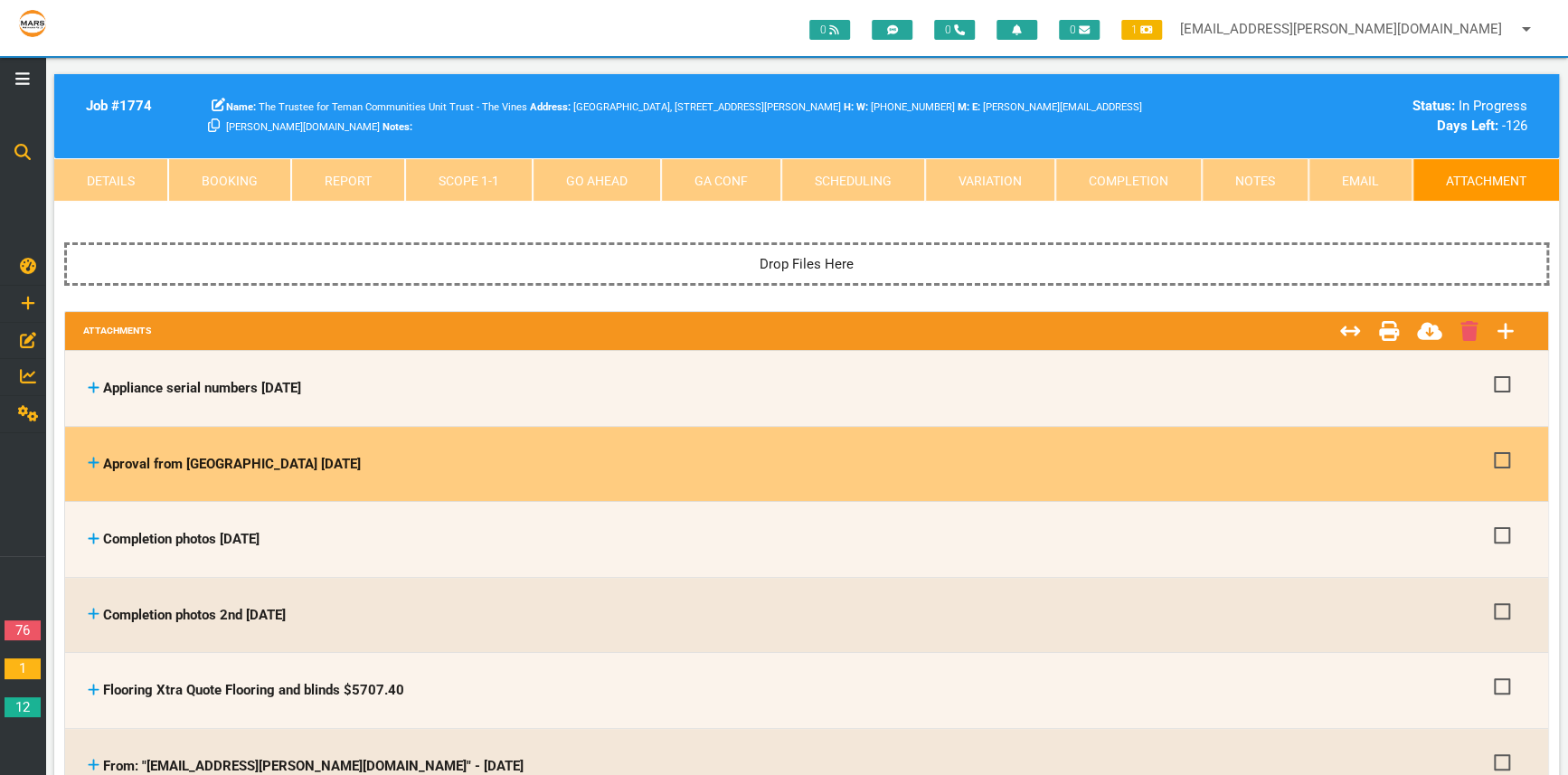
click at [92, 463] on icon at bounding box center [93, 462] width 12 height 13
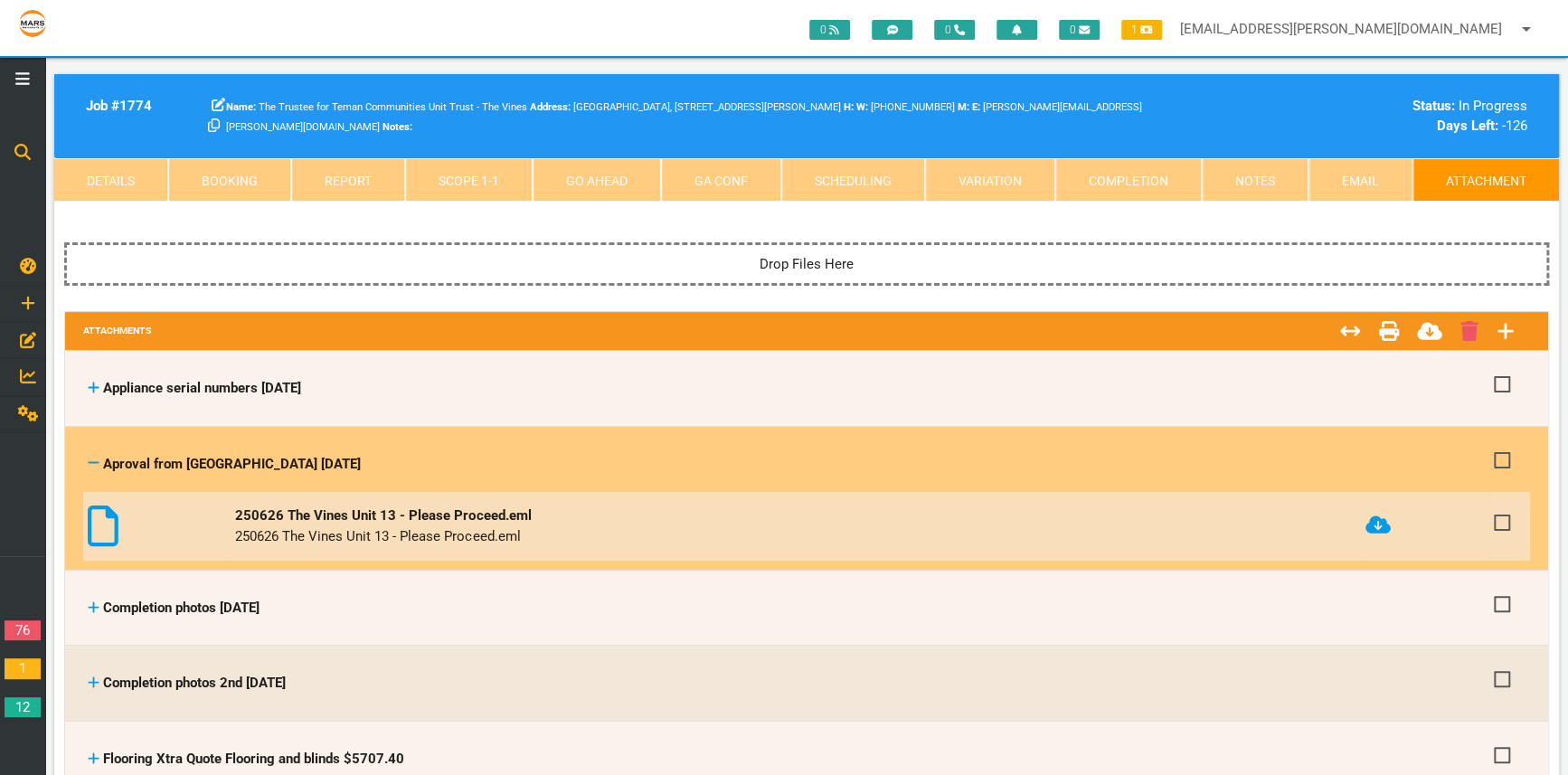
click at [95, 513] on icon at bounding box center [102, 525] width 31 height 40
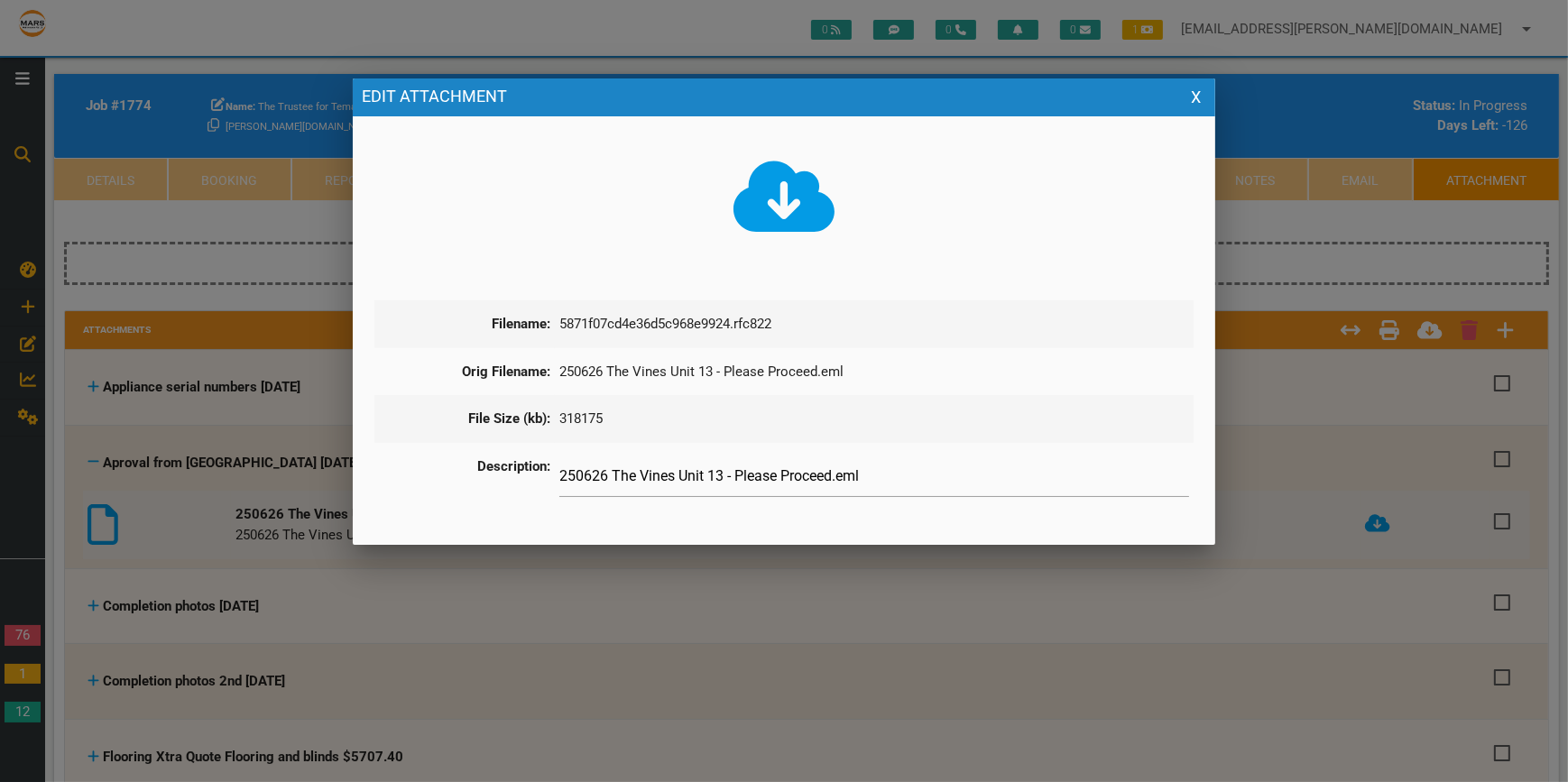
click at [782, 199] on icon at bounding box center [784, 197] width 102 height 82
click at [1307, 402] on div at bounding box center [784, 293] width 1568 height 978
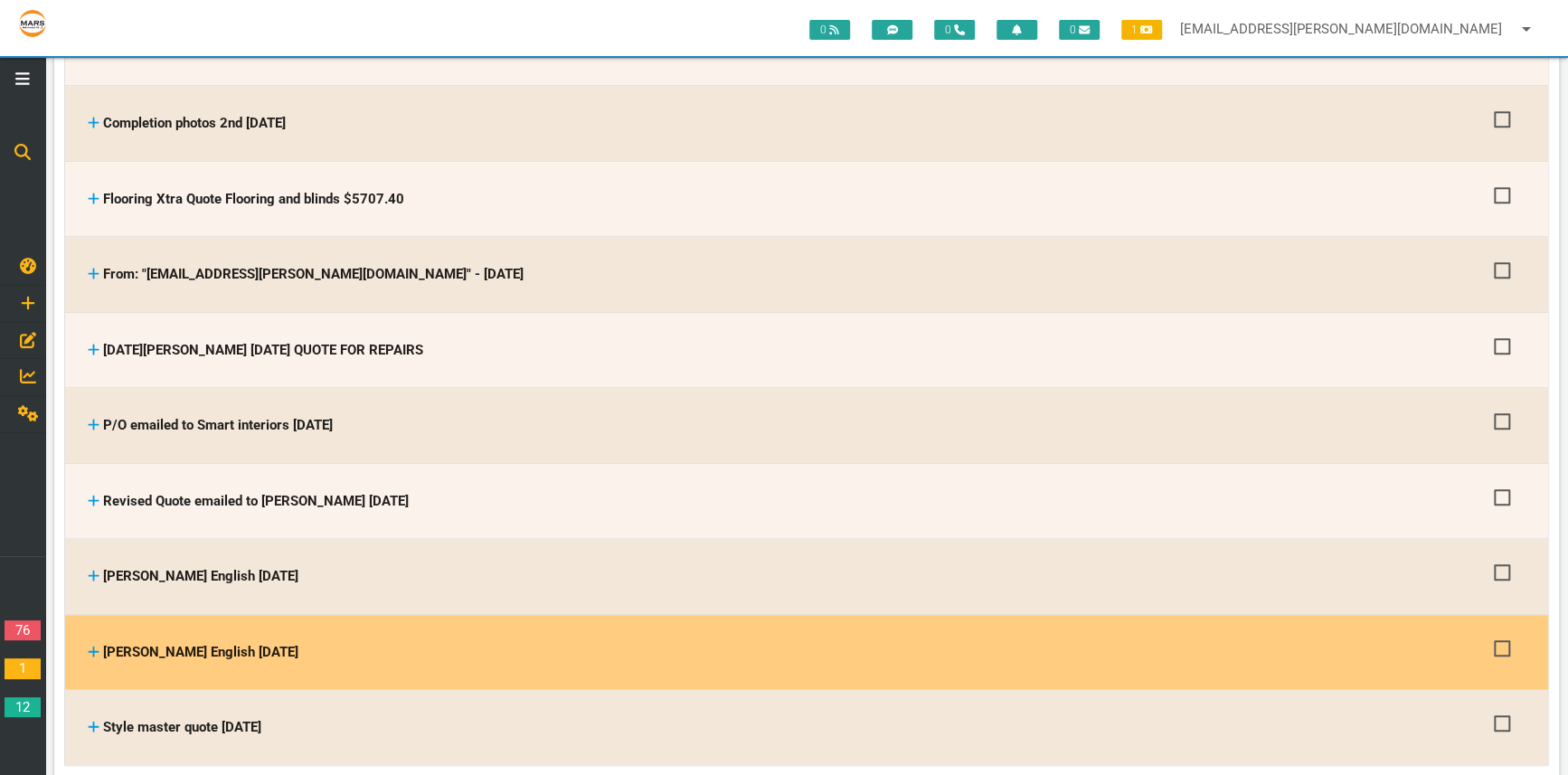
scroll to position [493, 0]
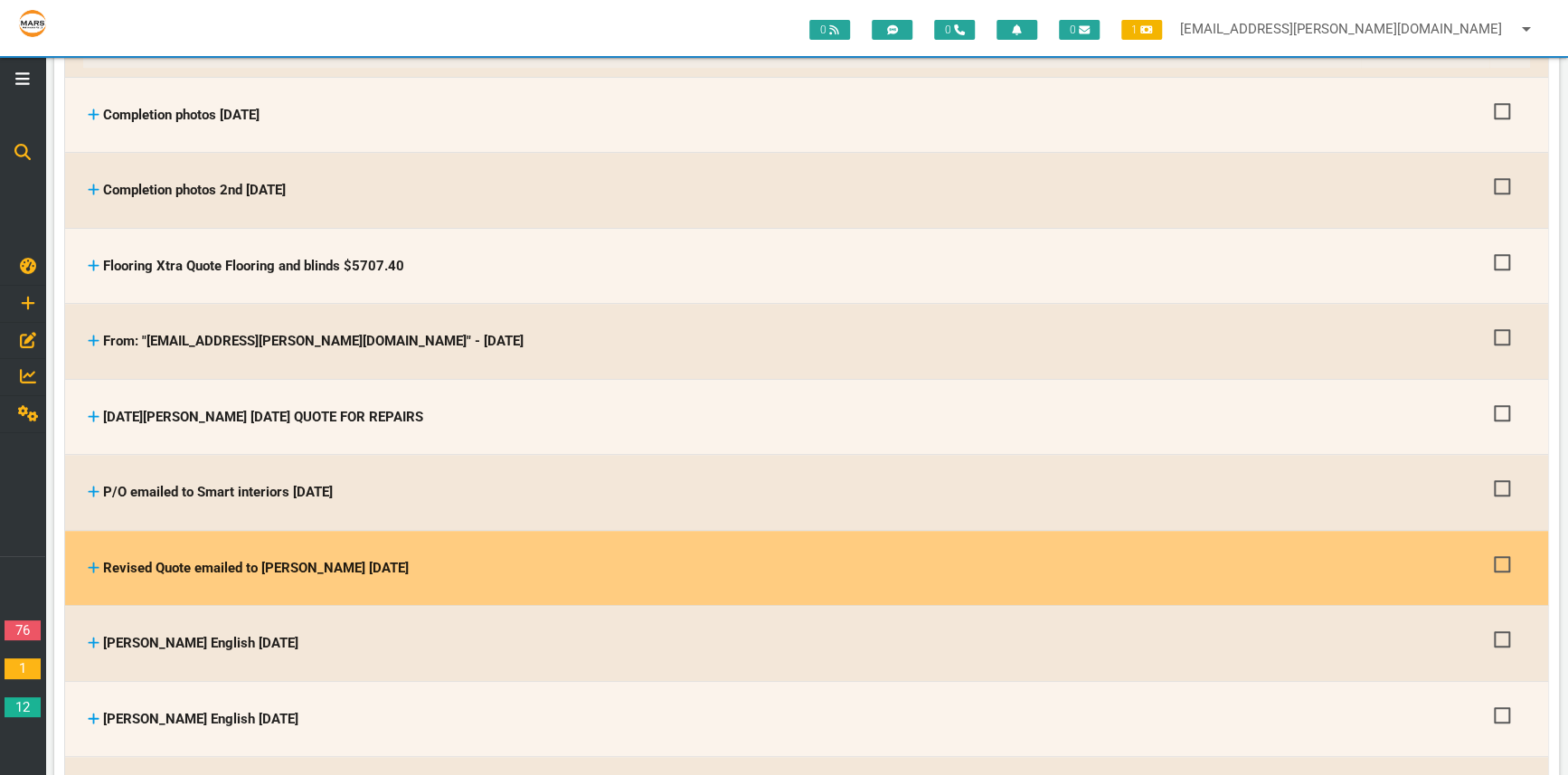
click at [92, 561] on icon at bounding box center [93, 567] width 12 height 13
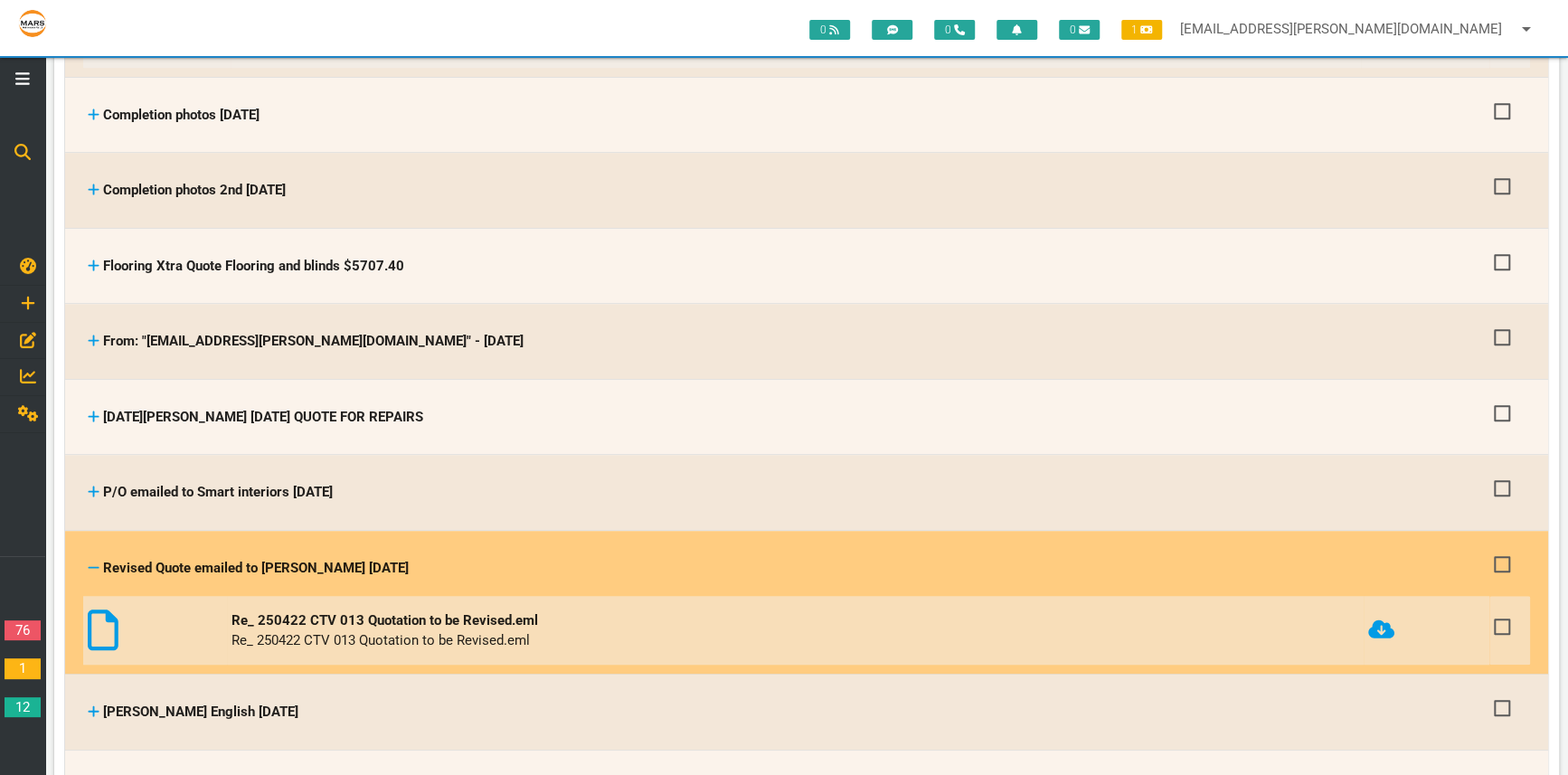
click at [104, 615] on icon at bounding box center [102, 629] width 31 height 40
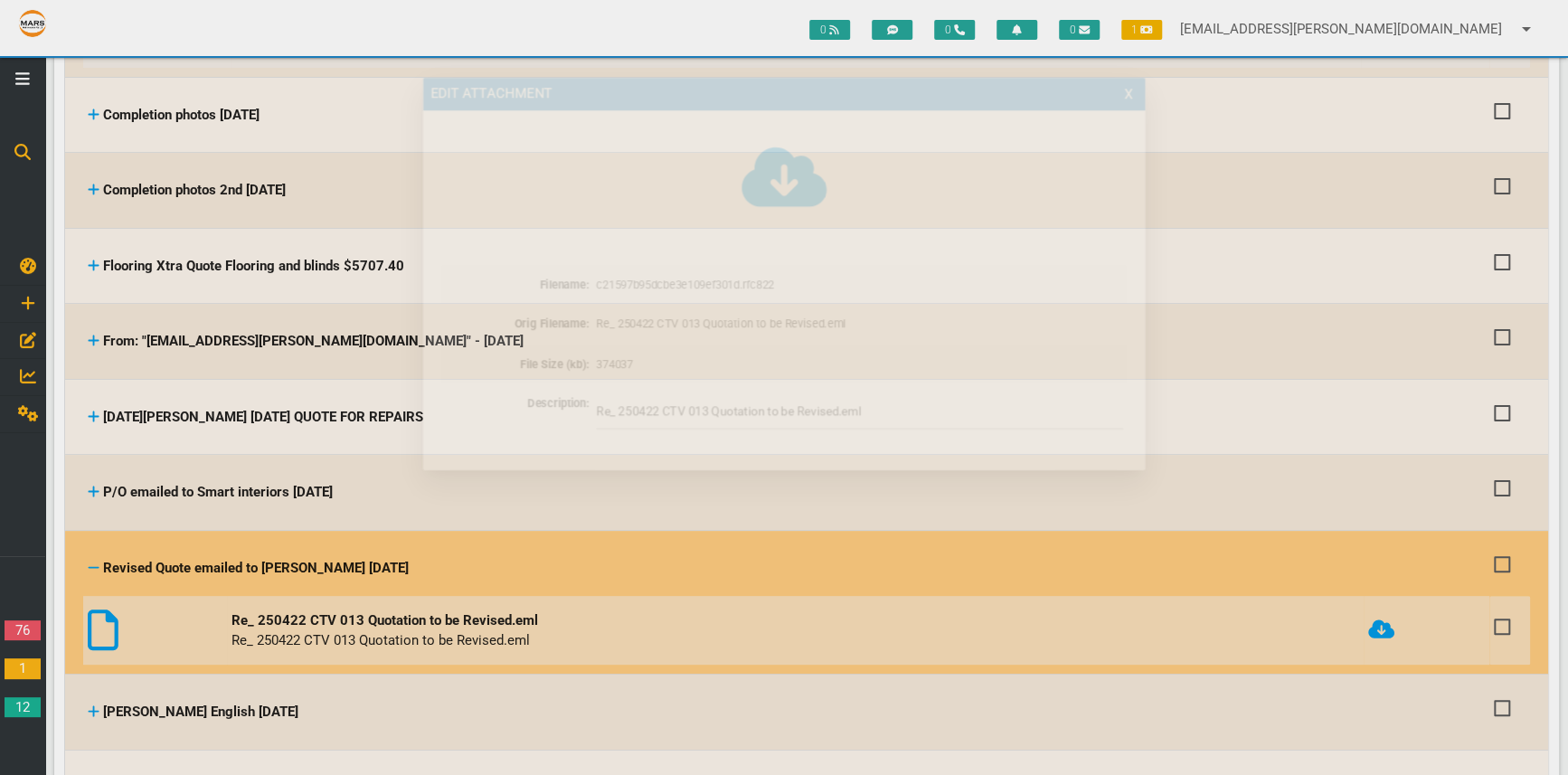
scroll to position [0, 0]
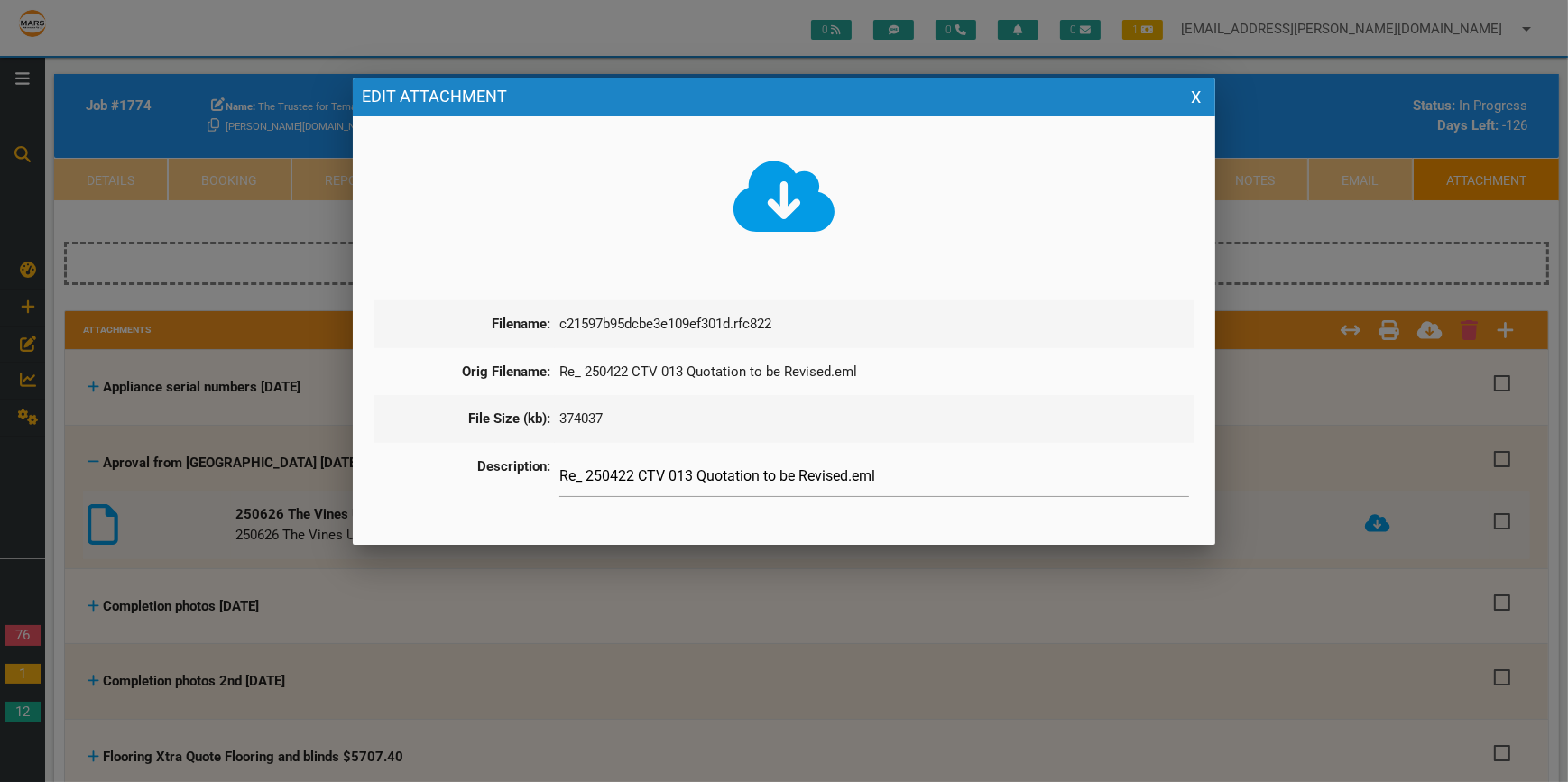
click at [786, 203] on icon at bounding box center [784, 197] width 102 height 82
click at [1310, 459] on div at bounding box center [784, 293] width 1568 height 978
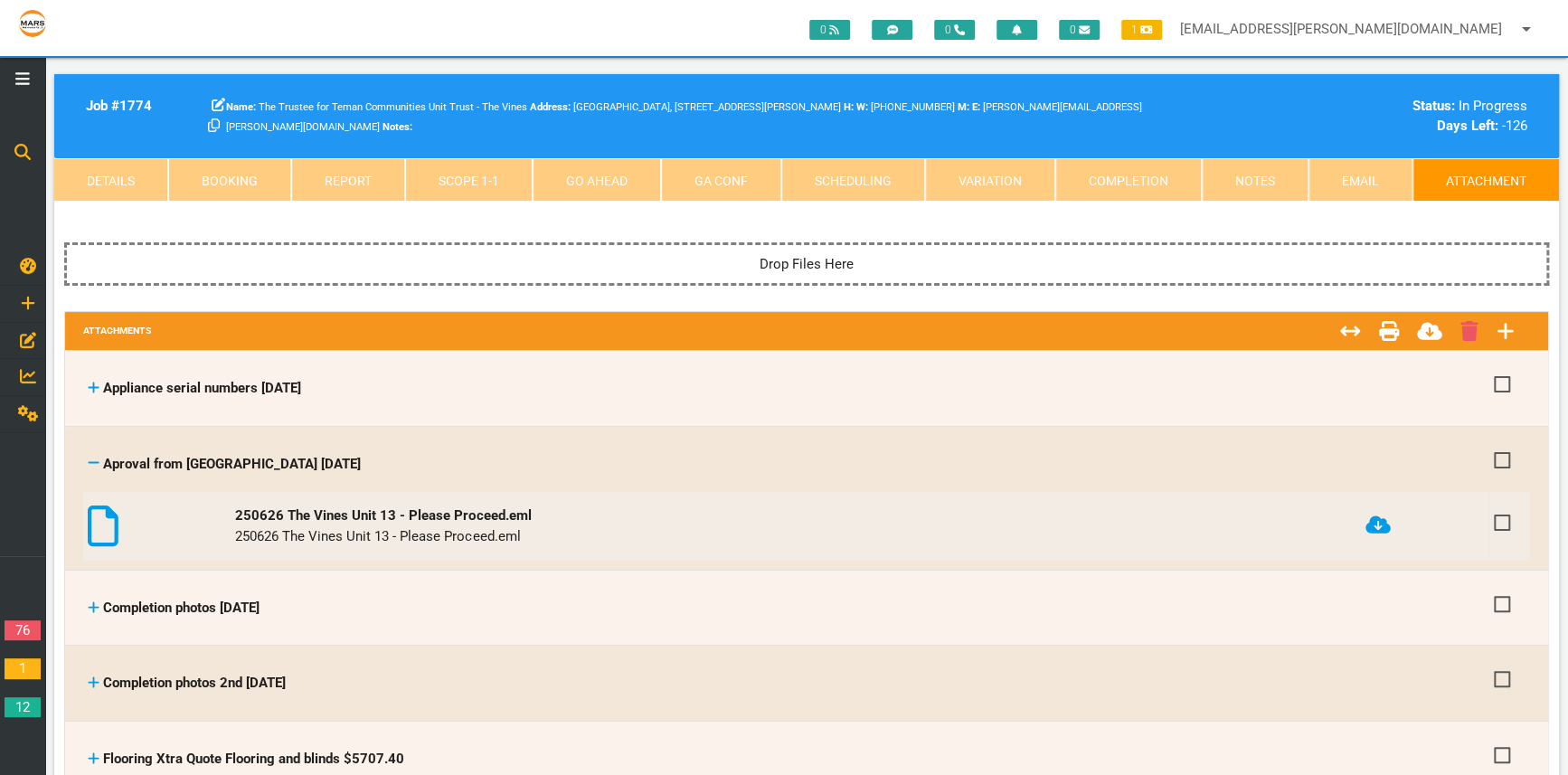
click at [1145, 171] on link "Completion" at bounding box center [1128, 179] width 147 height 43
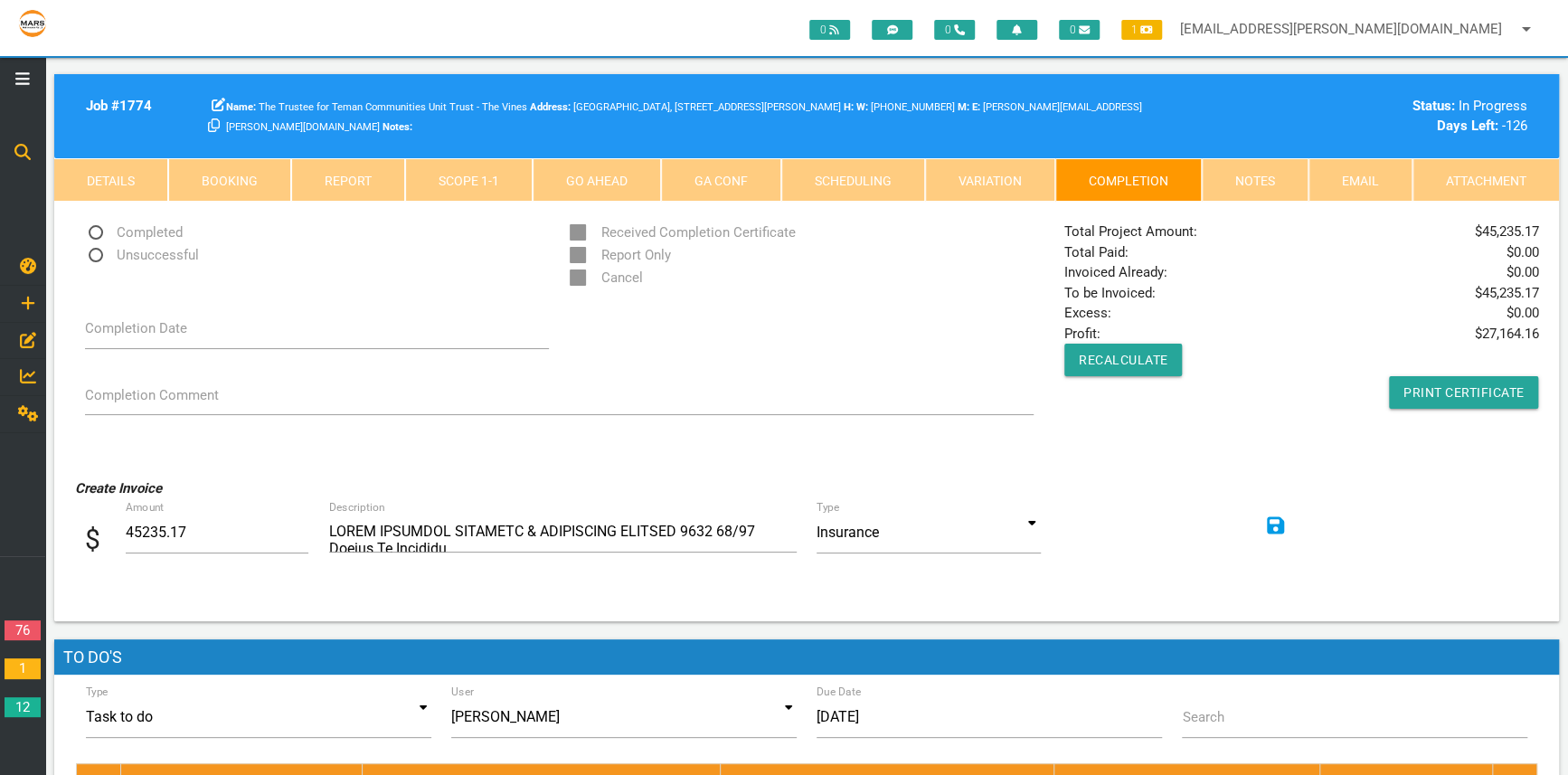
click at [459, 173] on link "Scope 1 - 1" at bounding box center [469, 179] width 128 height 43
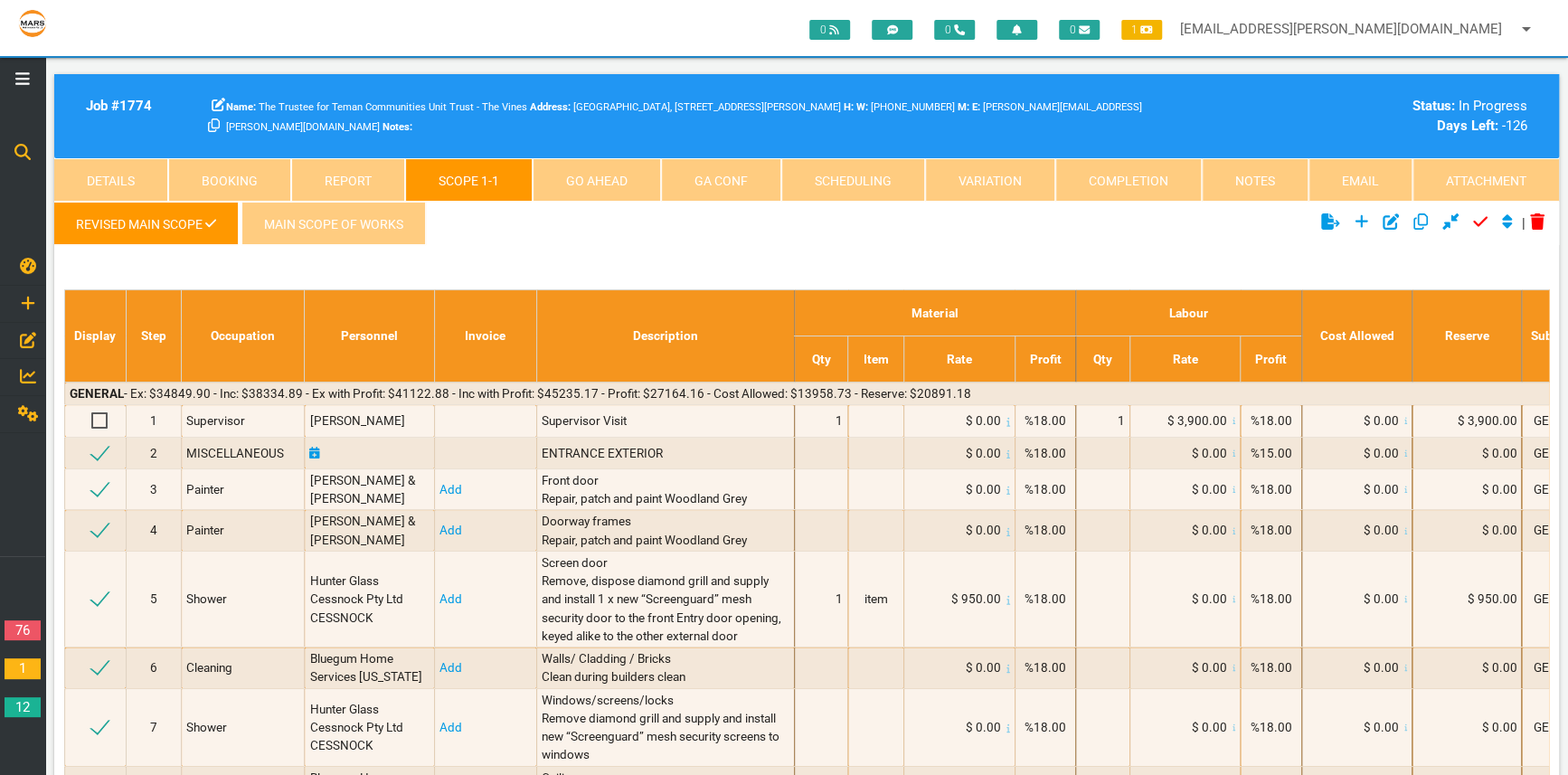
click at [327, 217] on link "MAIN SCOPE OF WORKS" at bounding box center [334, 224] width 184 height 43
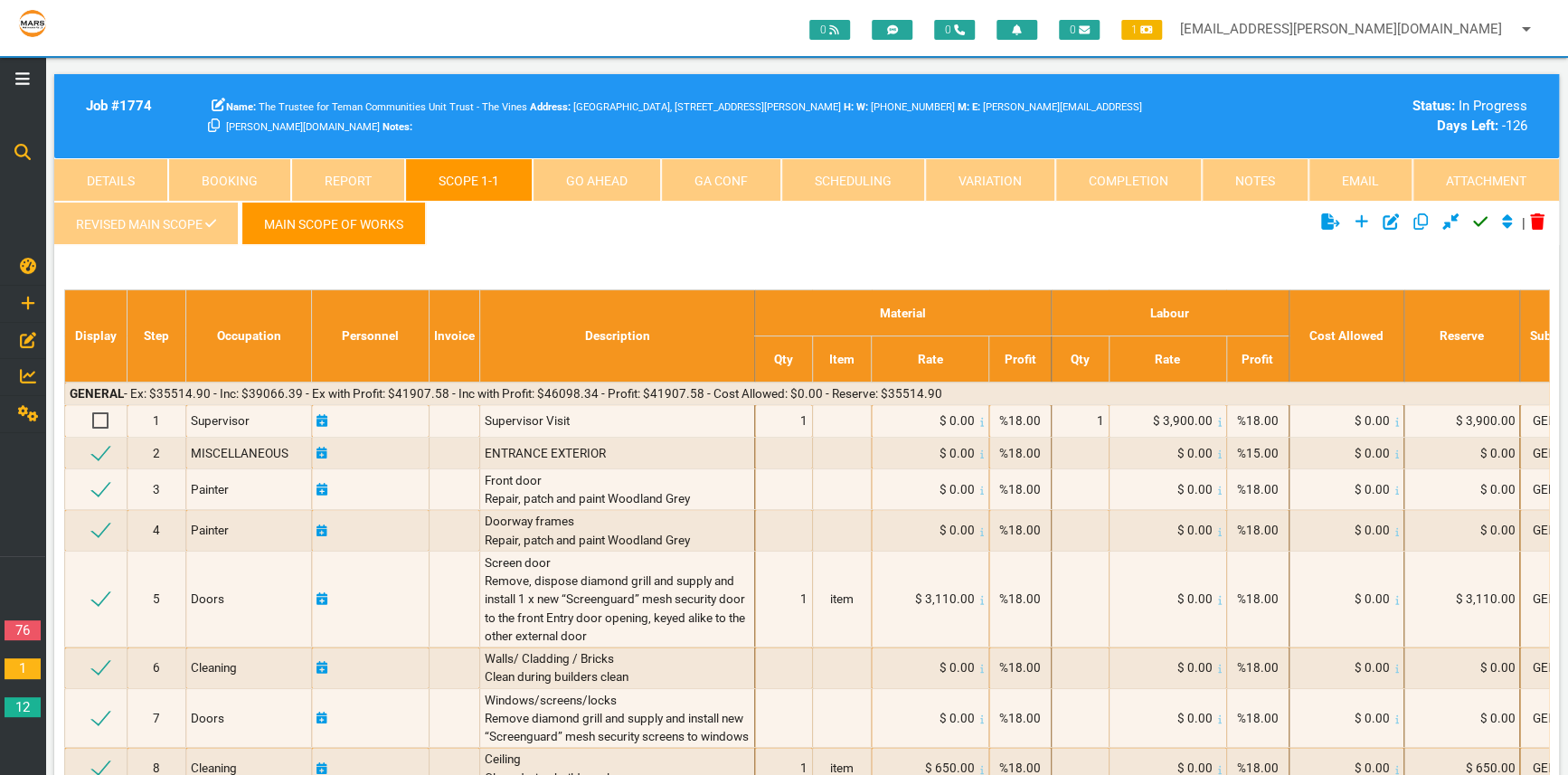
click at [164, 223] on link "Revised Main scope" at bounding box center [146, 224] width 183 height 43
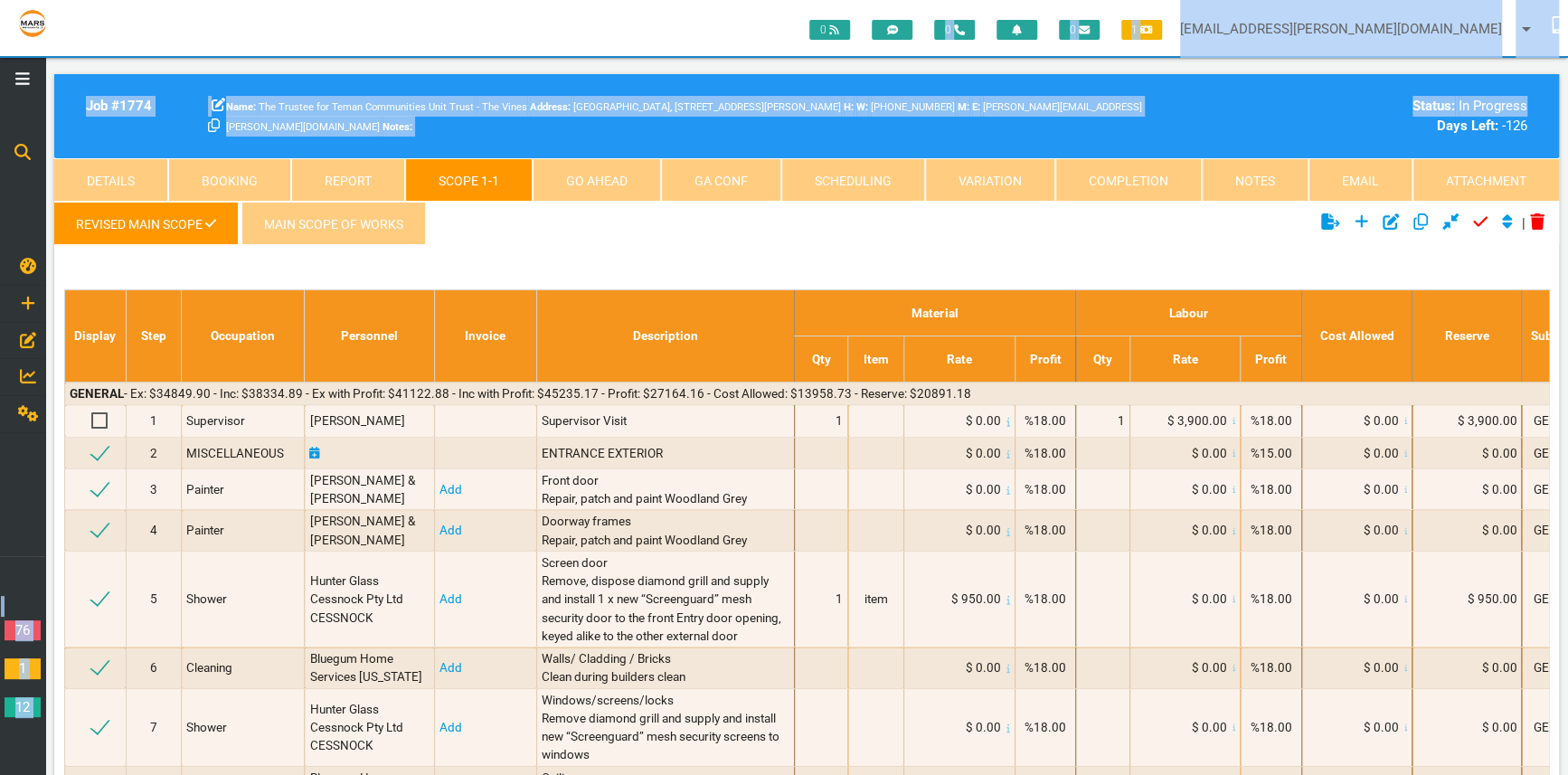
scroll to position [0, 4]
drag, startPoint x: 1566, startPoint y: 45, endPoint x: 1571, endPoint y: 111, distance: 66.2
click at [1129, 162] on link "Completion" at bounding box center [1128, 179] width 147 height 43
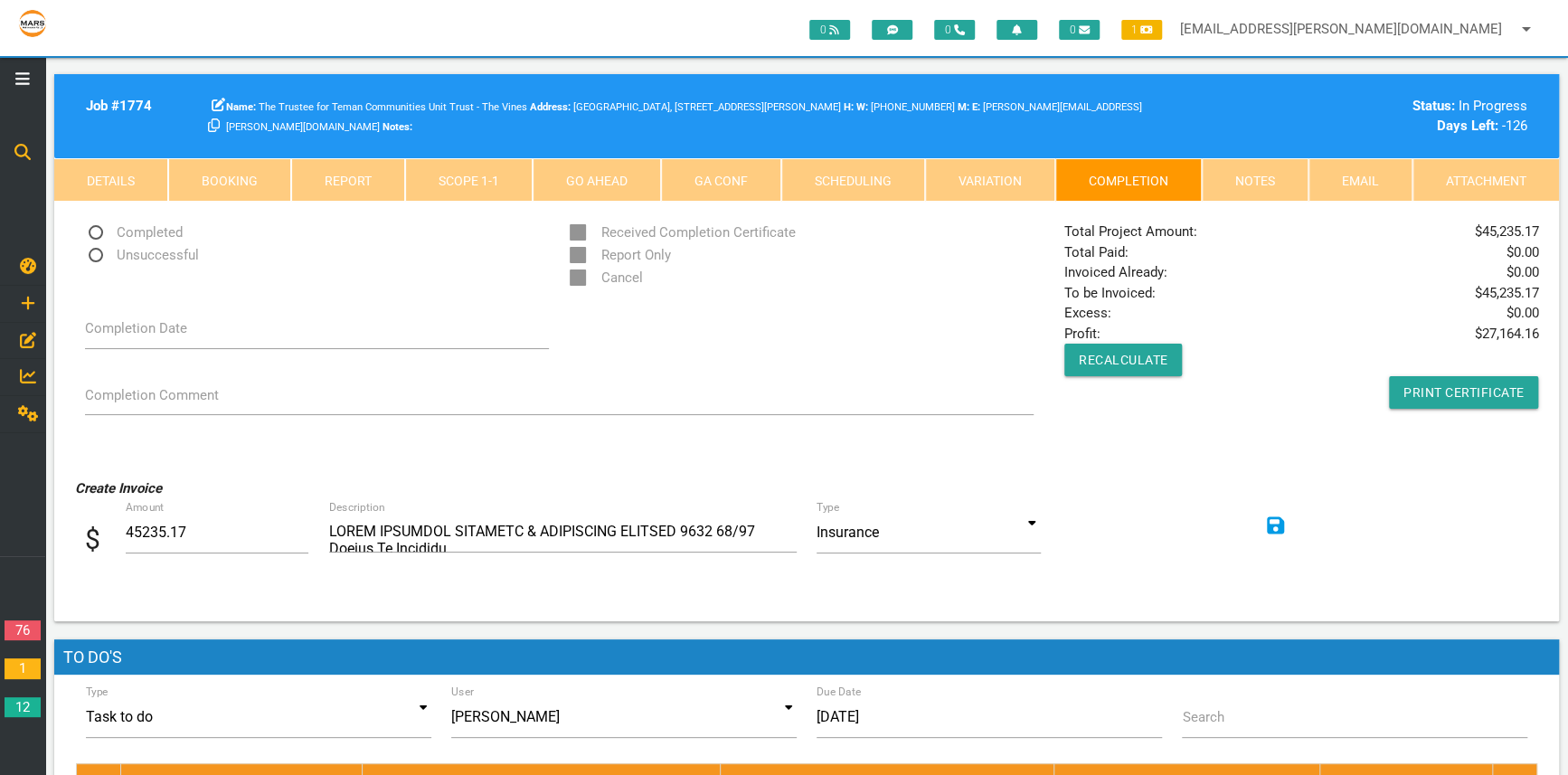
click at [1278, 348] on div "Total Project Amount: $ 45,235.17 Total Paid: $ 0.00 Invoiced Already: $ 0.00 T…" at bounding box center [1301, 315] width 494 height 187
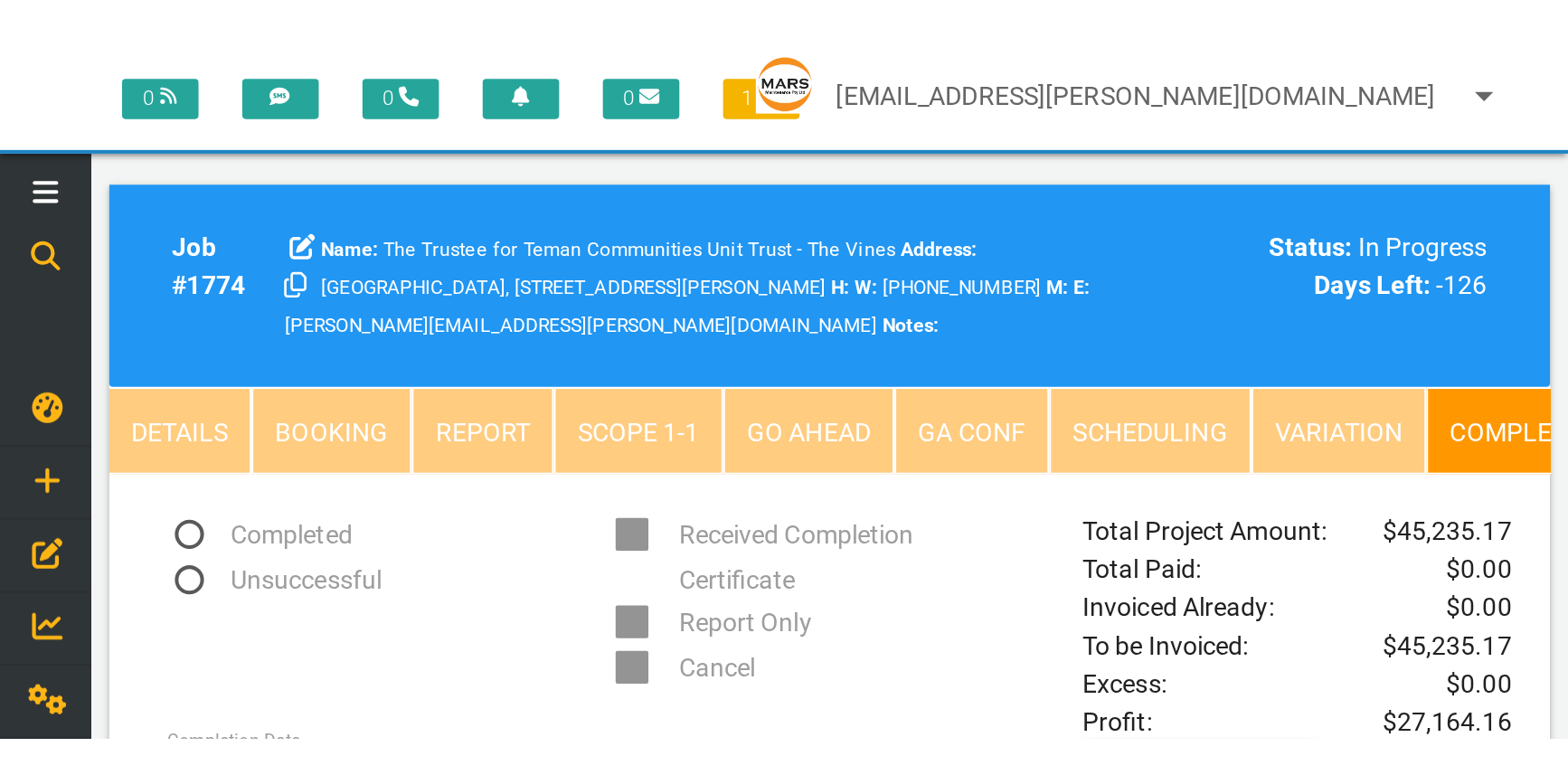
scroll to position [0, 0]
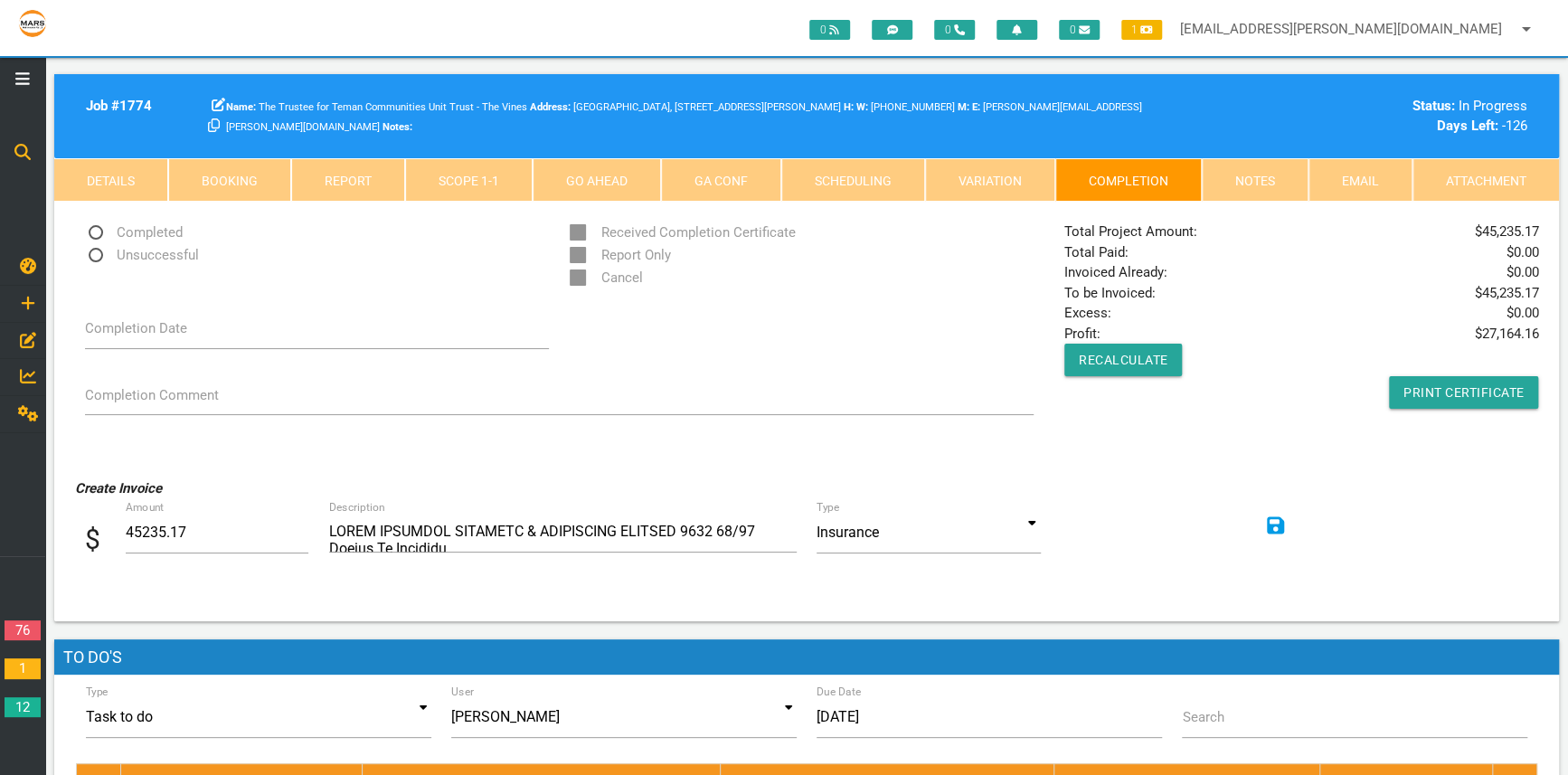
click at [1549, 289] on div "Total Project Amount: $ 45,235.17 Total Paid: $ 0.00 Invoiced Already: $ 0.00 T…" at bounding box center [1301, 315] width 494 height 187
click at [1544, 289] on div "Total Project Amount: $ 45,235.17 Total Paid: $ 0.00 Invoiced Already: $ 0.00 T…" at bounding box center [1301, 315] width 494 height 187
click at [1539, 287] on div "Total Project Amount: $ 45,235.17 Total Paid: $ 0.00 Invoiced Already: $ 0.00 T…" at bounding box center [1301, 315] width 494 height 187
copy div "$ 45,235.17"
